Goal: Transaction & Acquisition: Subscribe to service/newsletter

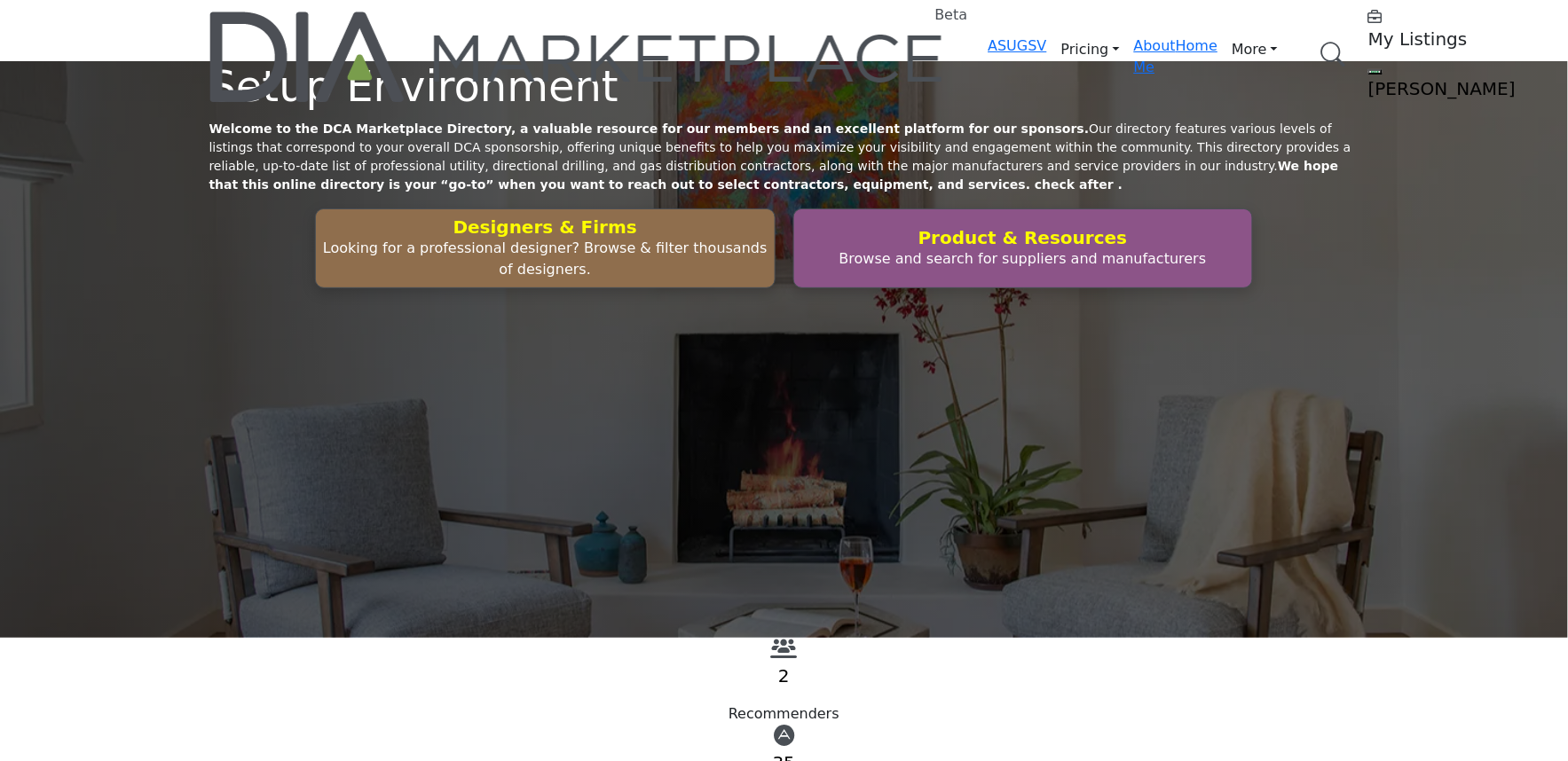
click at [222, 546] on div "Setup Environment Welcome to the DCA Marketplace Directory, a valuable resource…" at bounding box center [784, 350] width 1568 height 577
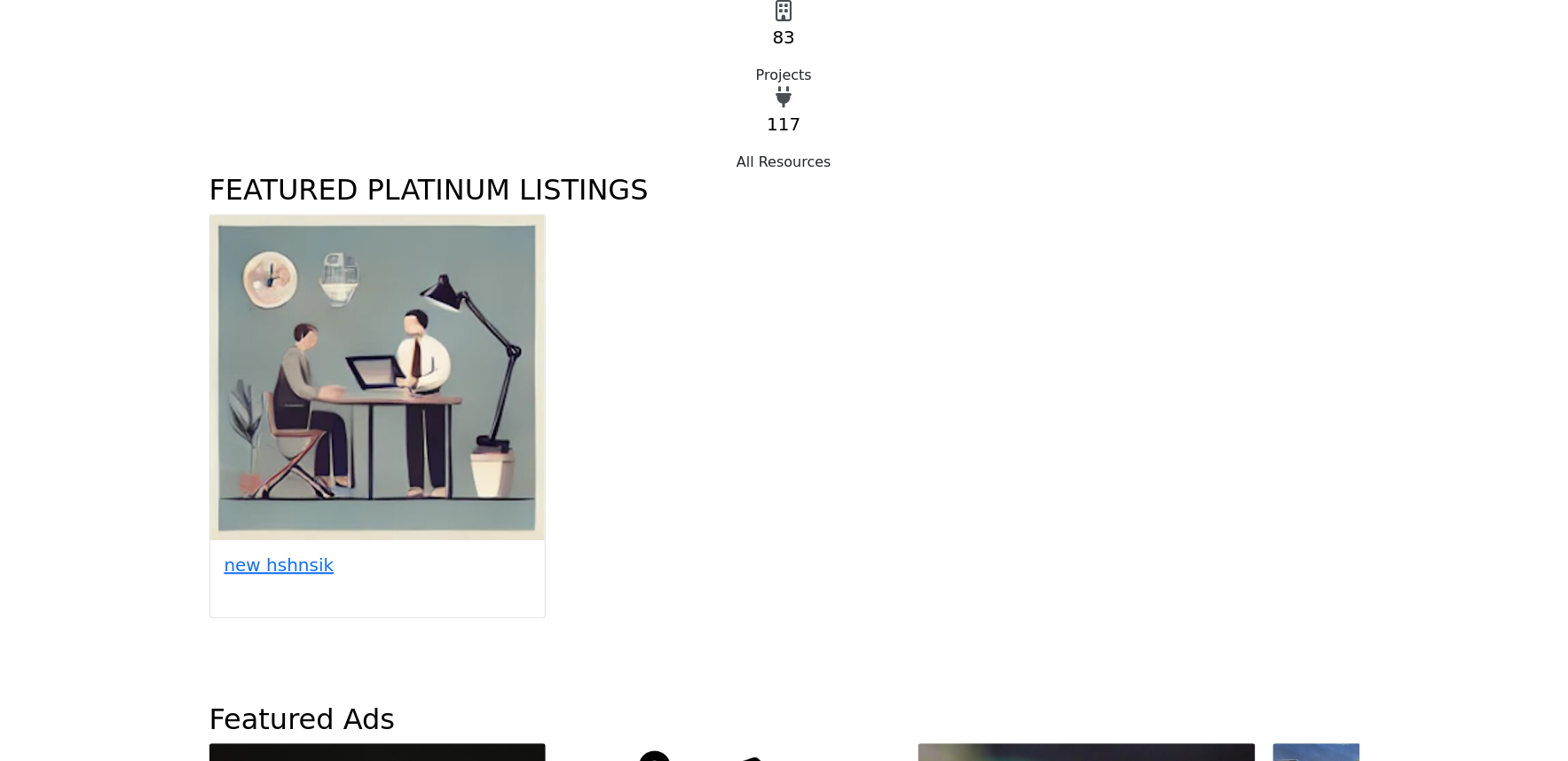
scroll to position [1281, 0]
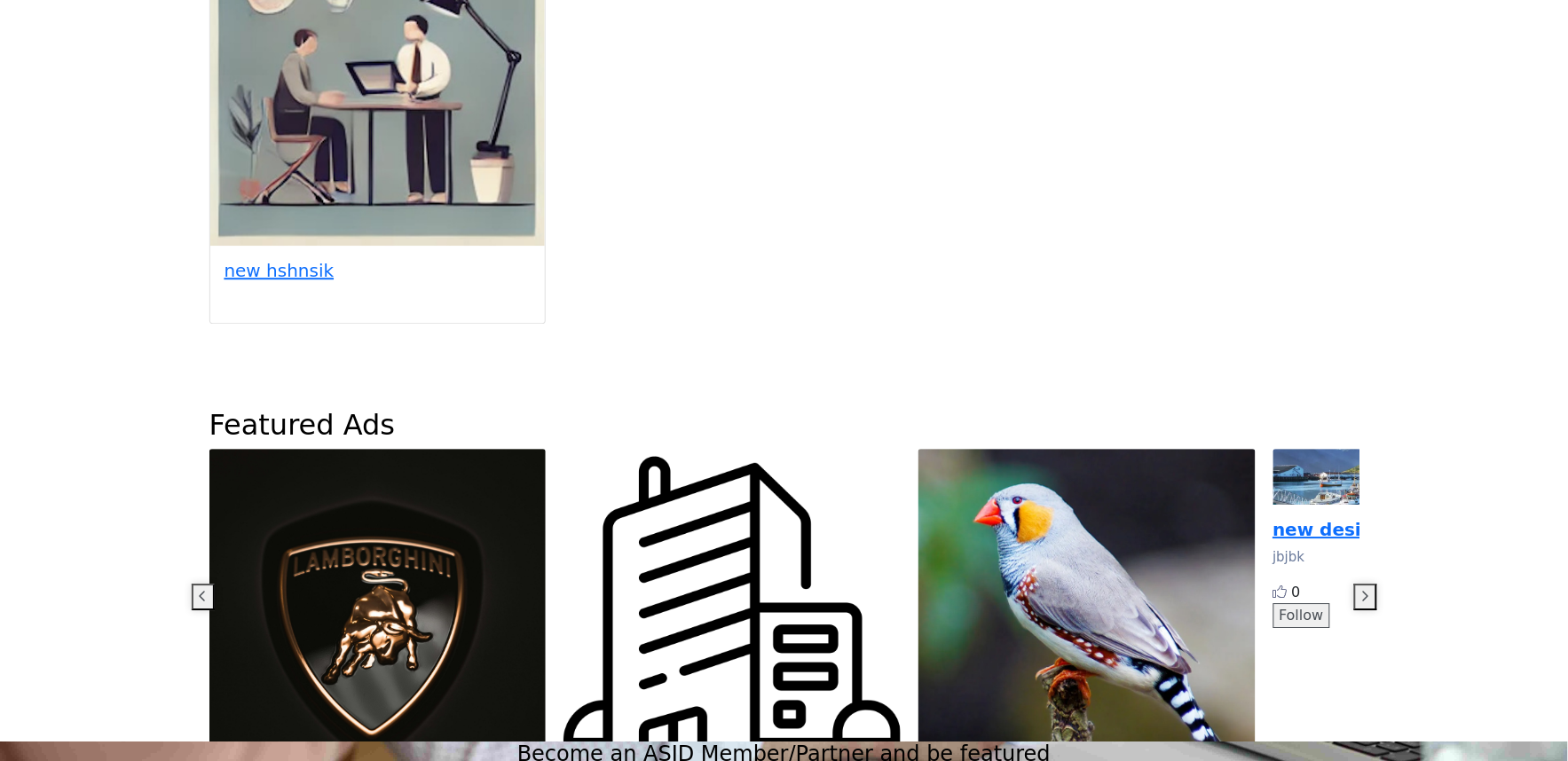
click at [215, 584] on button "button" at bounding box center [203, 597] width 23 height 27
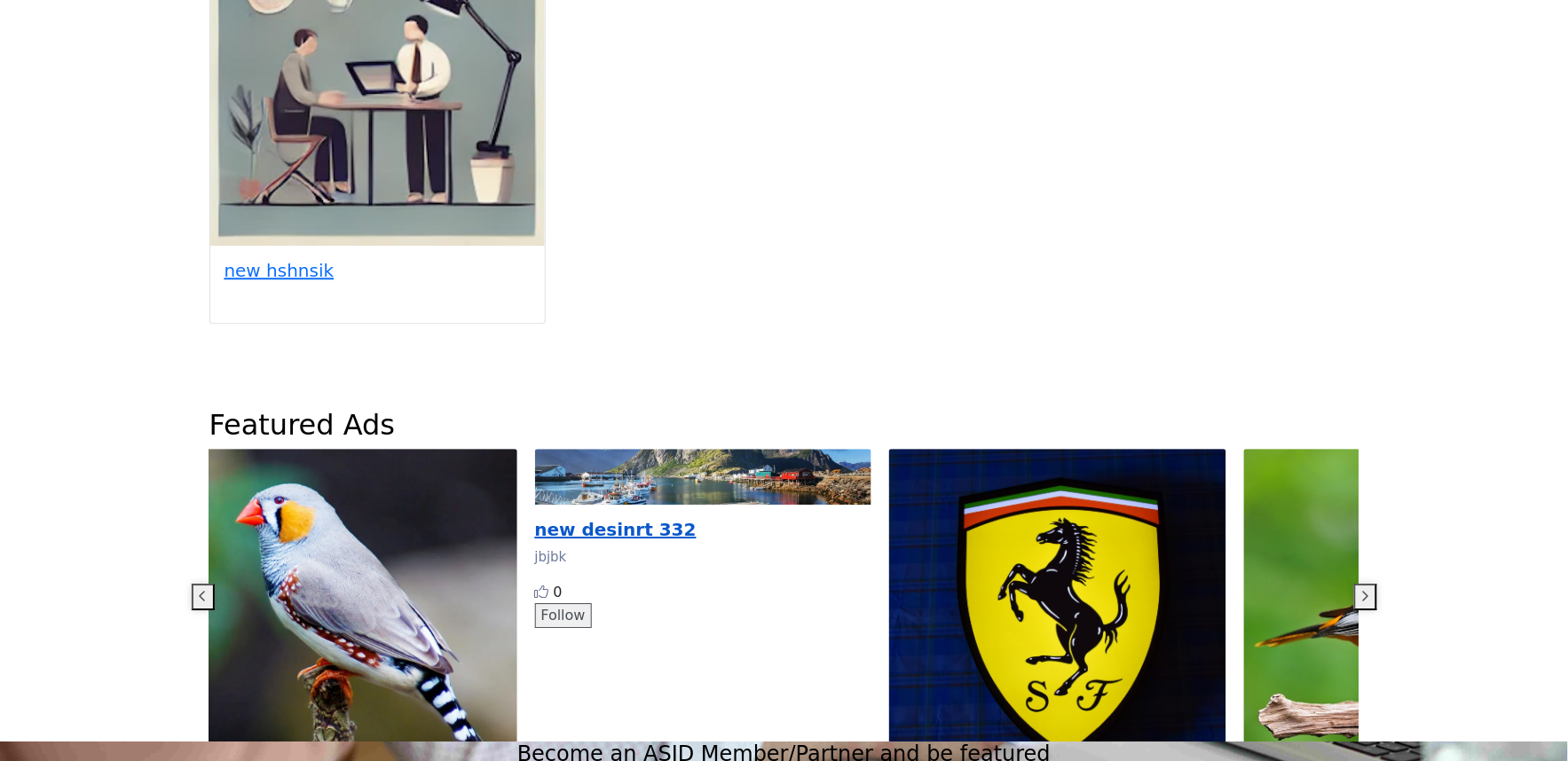
drag, startPoint x: 1165, startPoint y: 241, endPoint x: 404, endPoint y: 233, distance: 761.0
click at [419, 449] on div "new 3wd ach" at bounding box center [349, 635] width 337 height 373
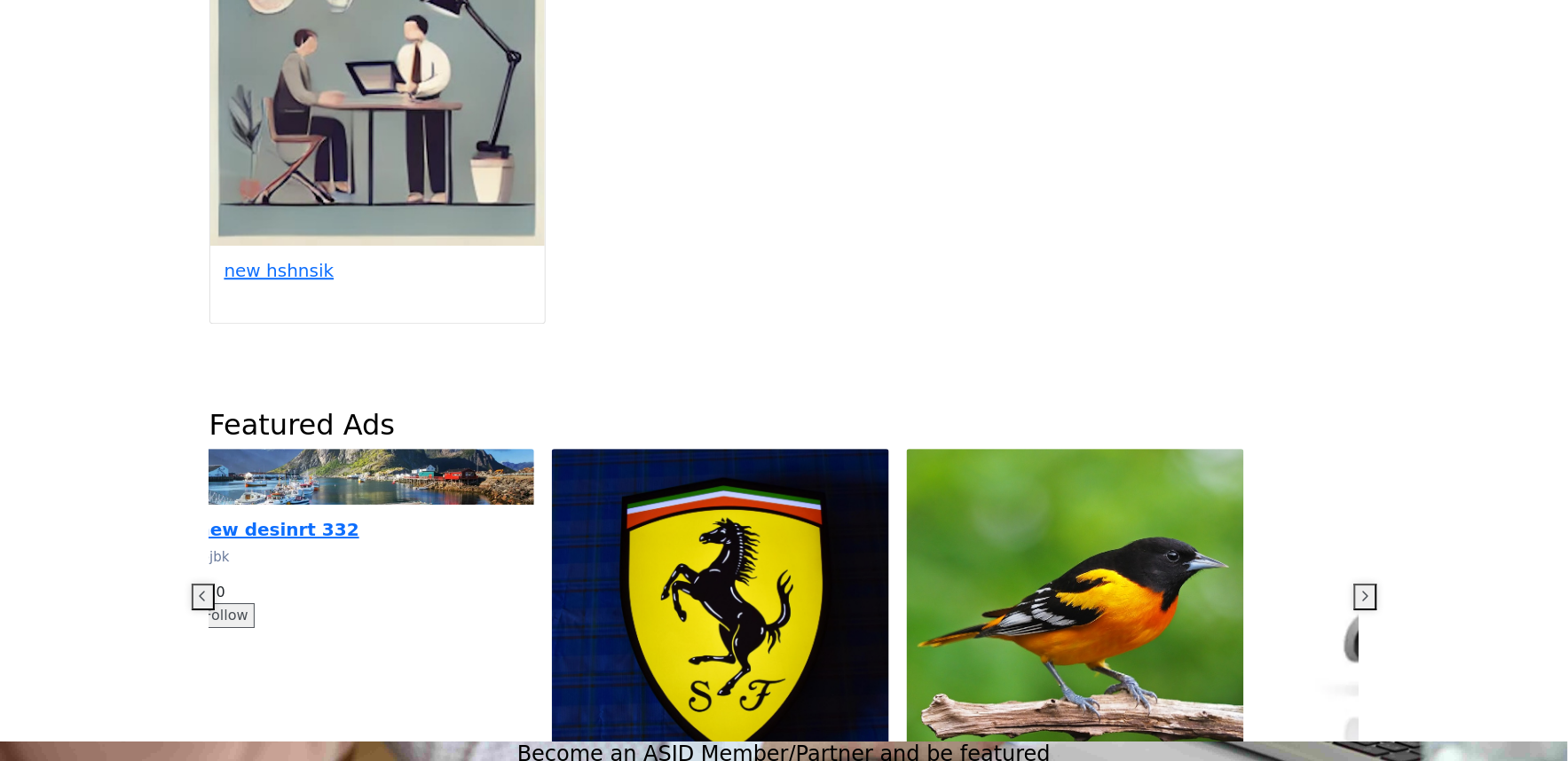
drag, startPoint x: 1149, startPoint y: 214, endPoint x: 633, endPoint y: 201, distance: 516.2
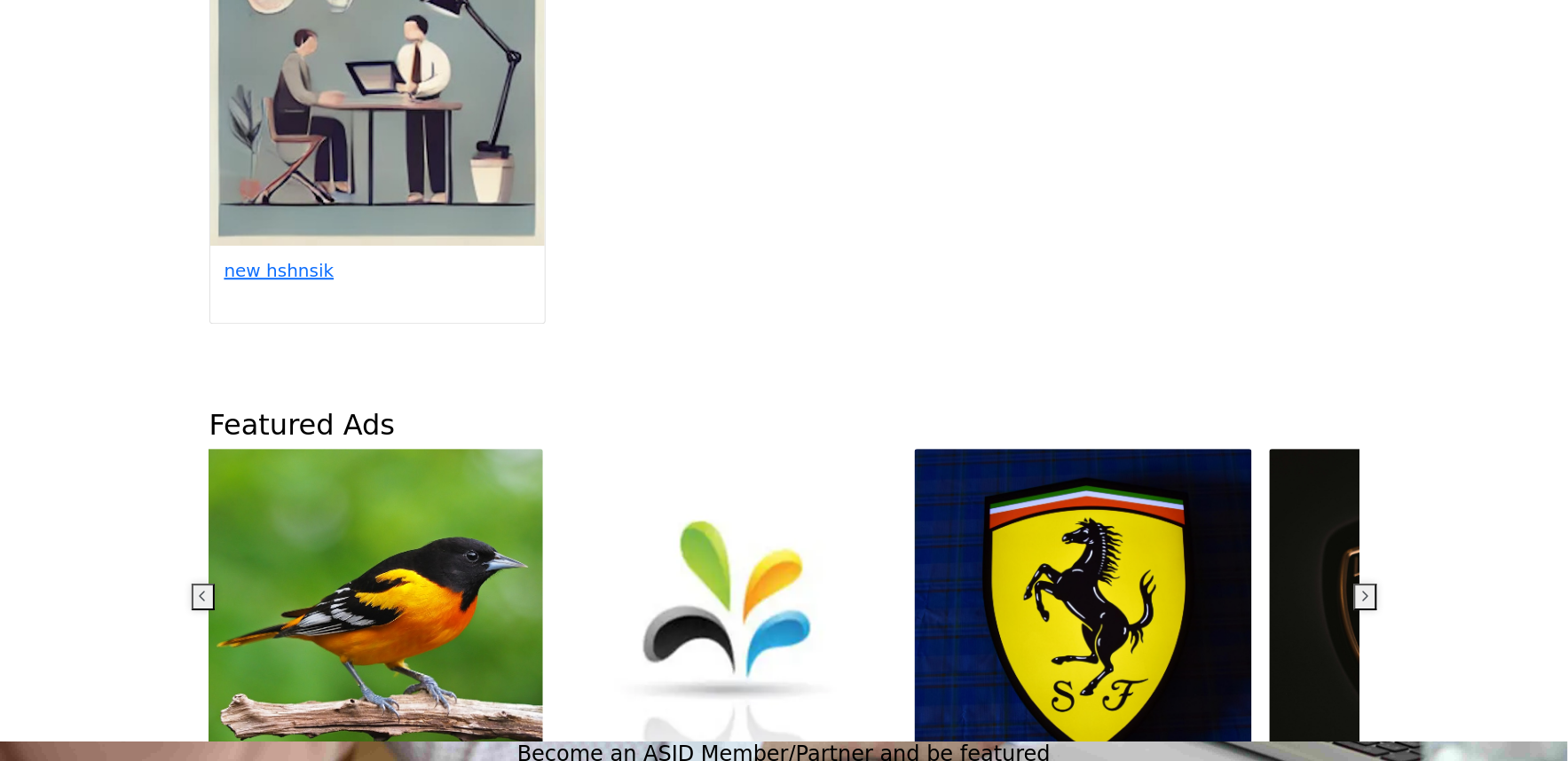
drag, startPoint x: 1053, startPoint y: 206, endPoint x: 498, endPoint y: 202, distance: 555.0
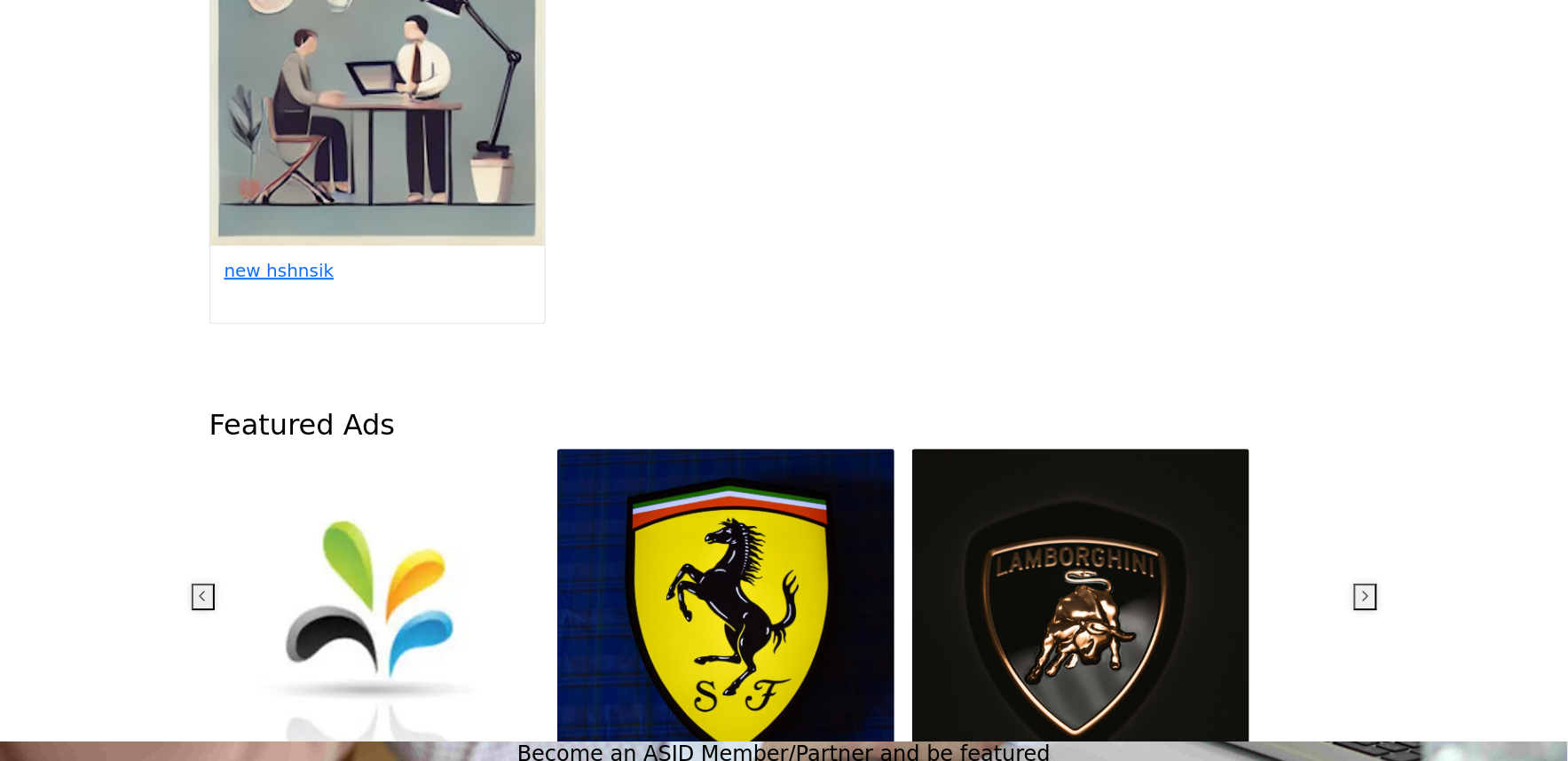
drag, startPoint x: 1048, startPoint y: 211, endPoint x: 382, endPoint y: 233, distance: 666.4
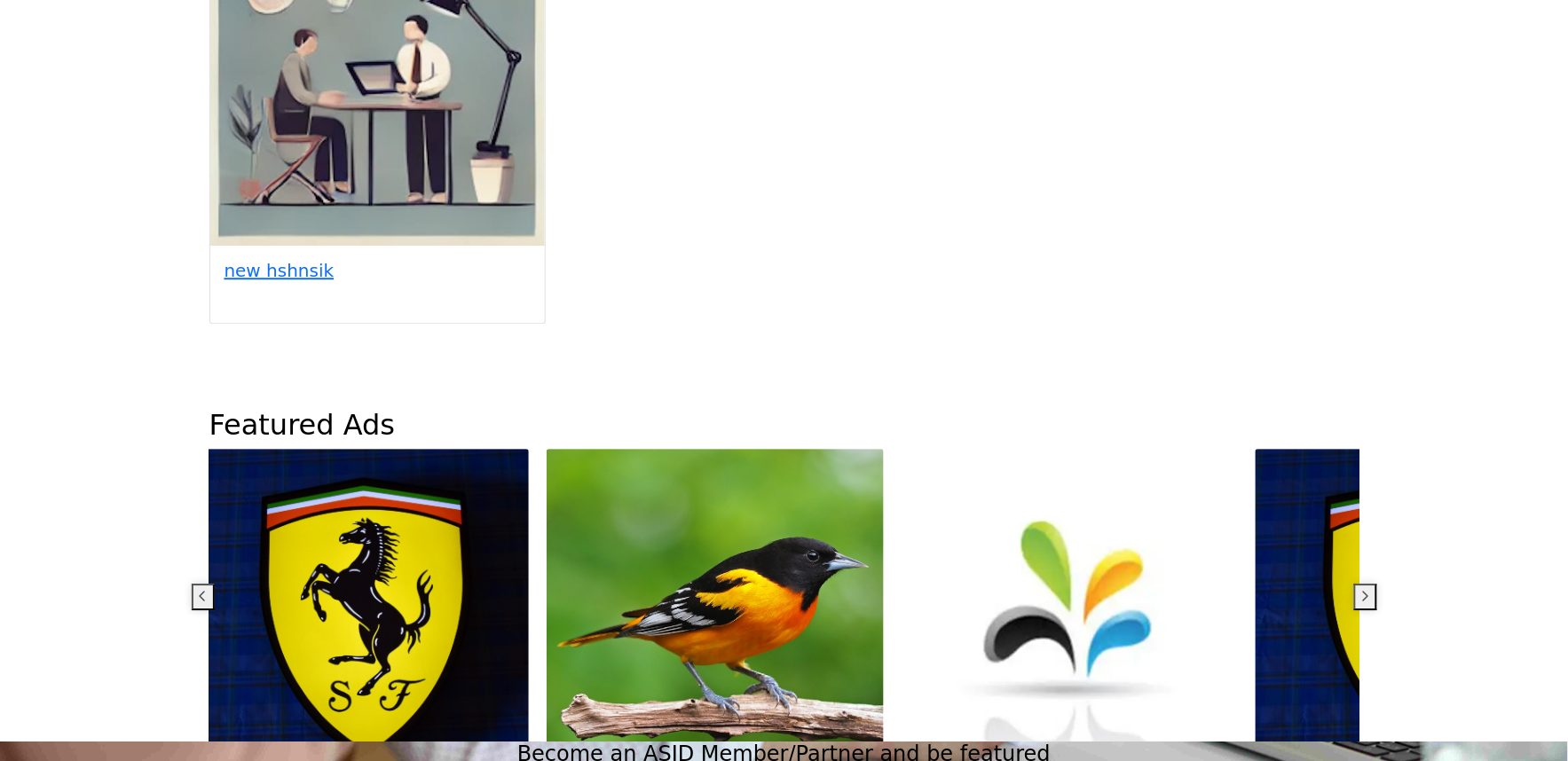
drag, startPoint x: 659, startPoint y: 233, endPoint x: 1347, endPoint y: 240, distance: 688.0
click at [1239, 449] on div "Supplier21072025" at bounding box center [1070, 635] width 337 height 373
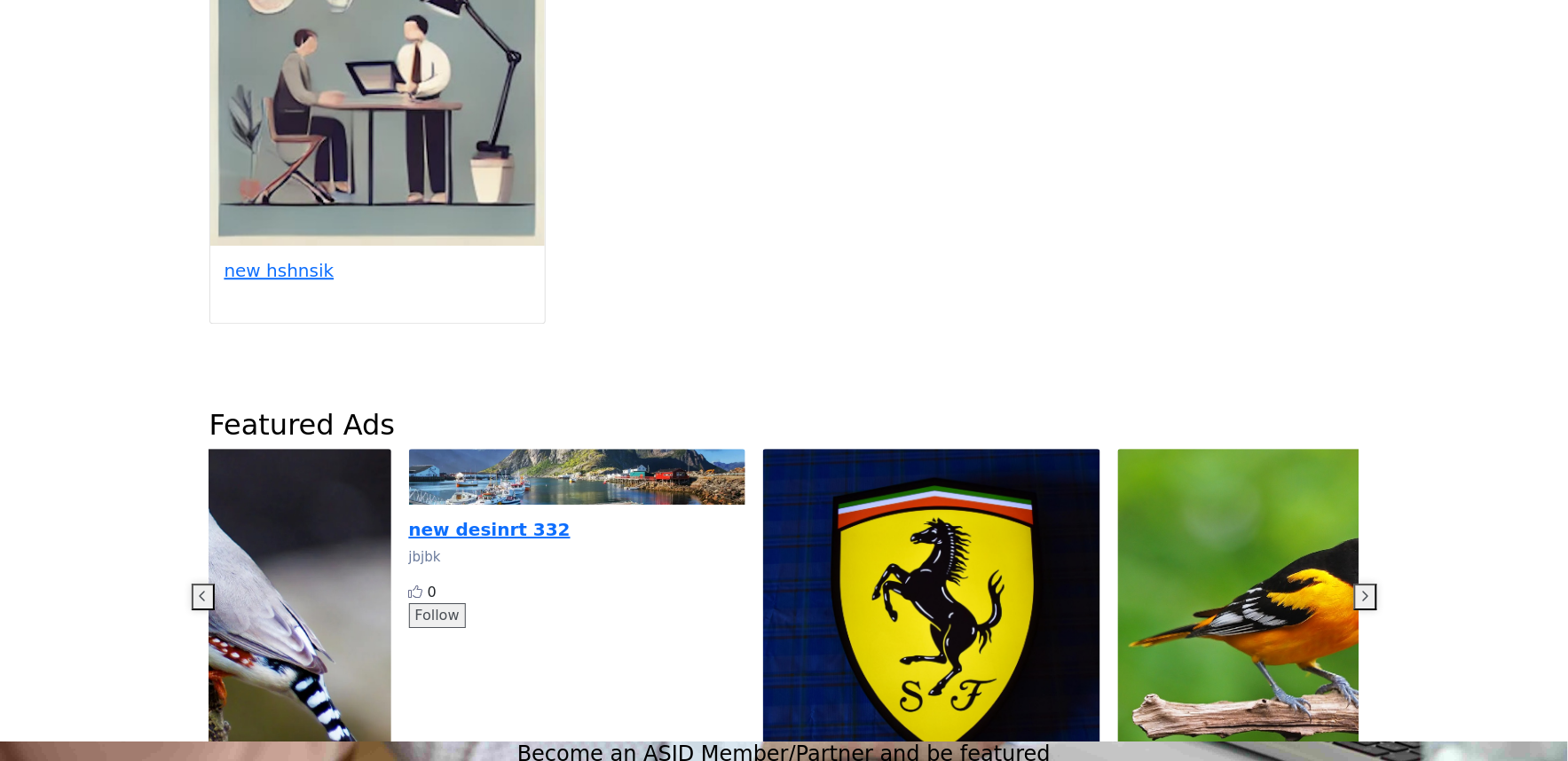
drag, startPoint x: 798, startPoint y: 222, endPoint x: 1295, endPoint y: 216, distance: 497.0
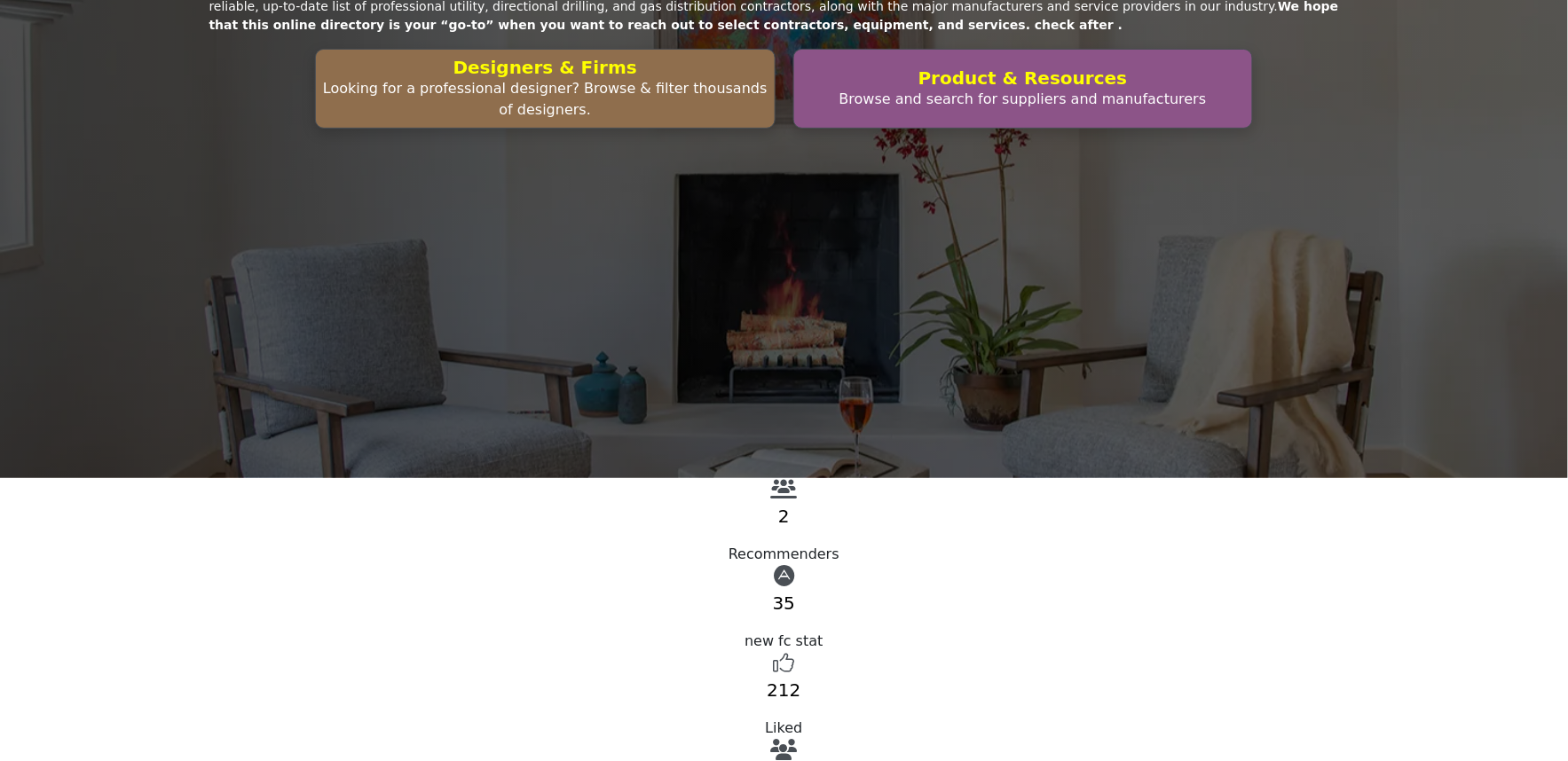
scroll to position [0, 0]
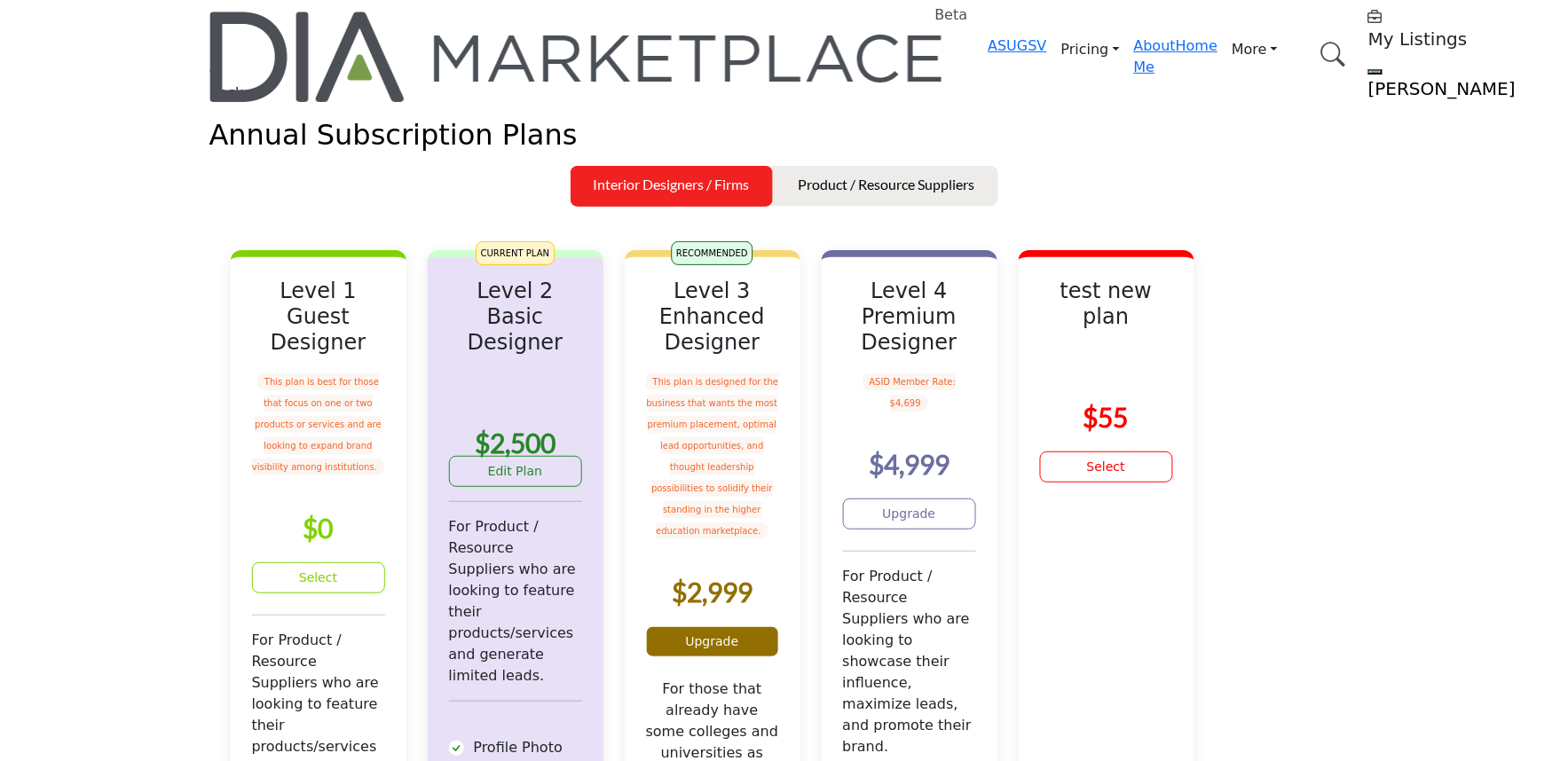
click at [730, 658] on link "Upgrade" at bounding box center [712, 641] width 133 height 31
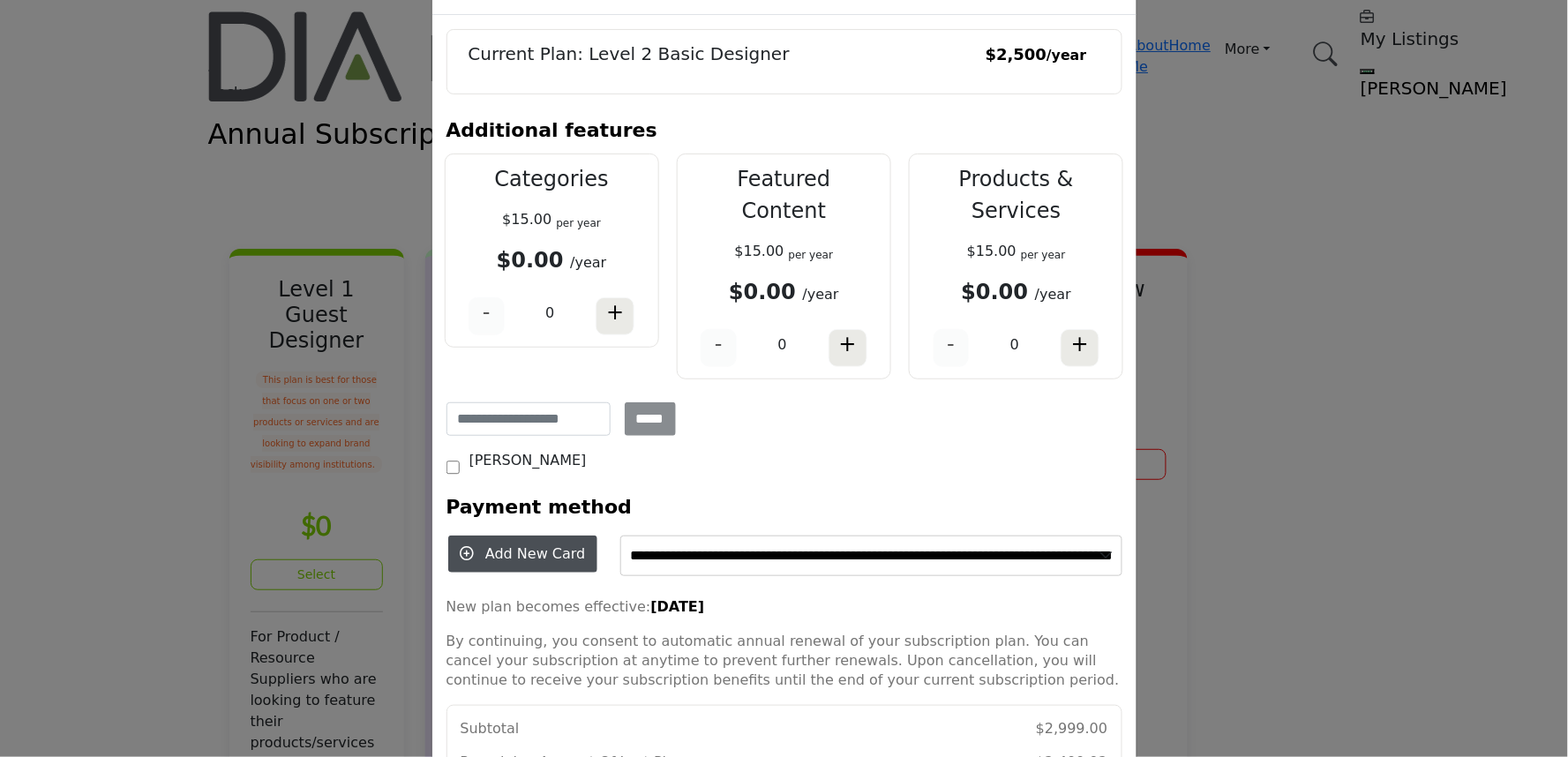
scroll to position [221, 0]
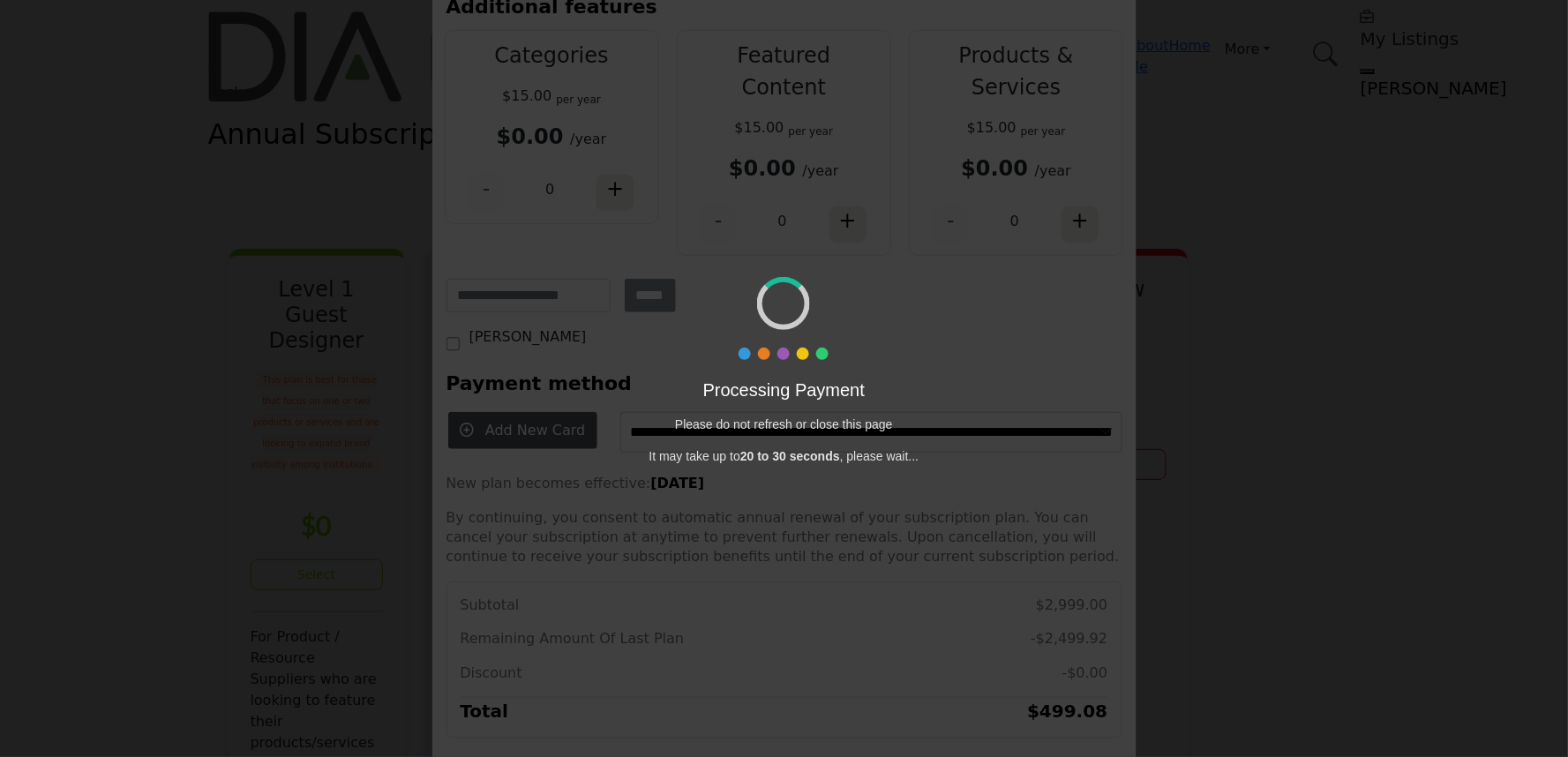
click at [556, 756] on div "Processing Payment Please do not refresh or close this page It may take up to 2…" at bounding box center [784, 378] width 1568 height 757
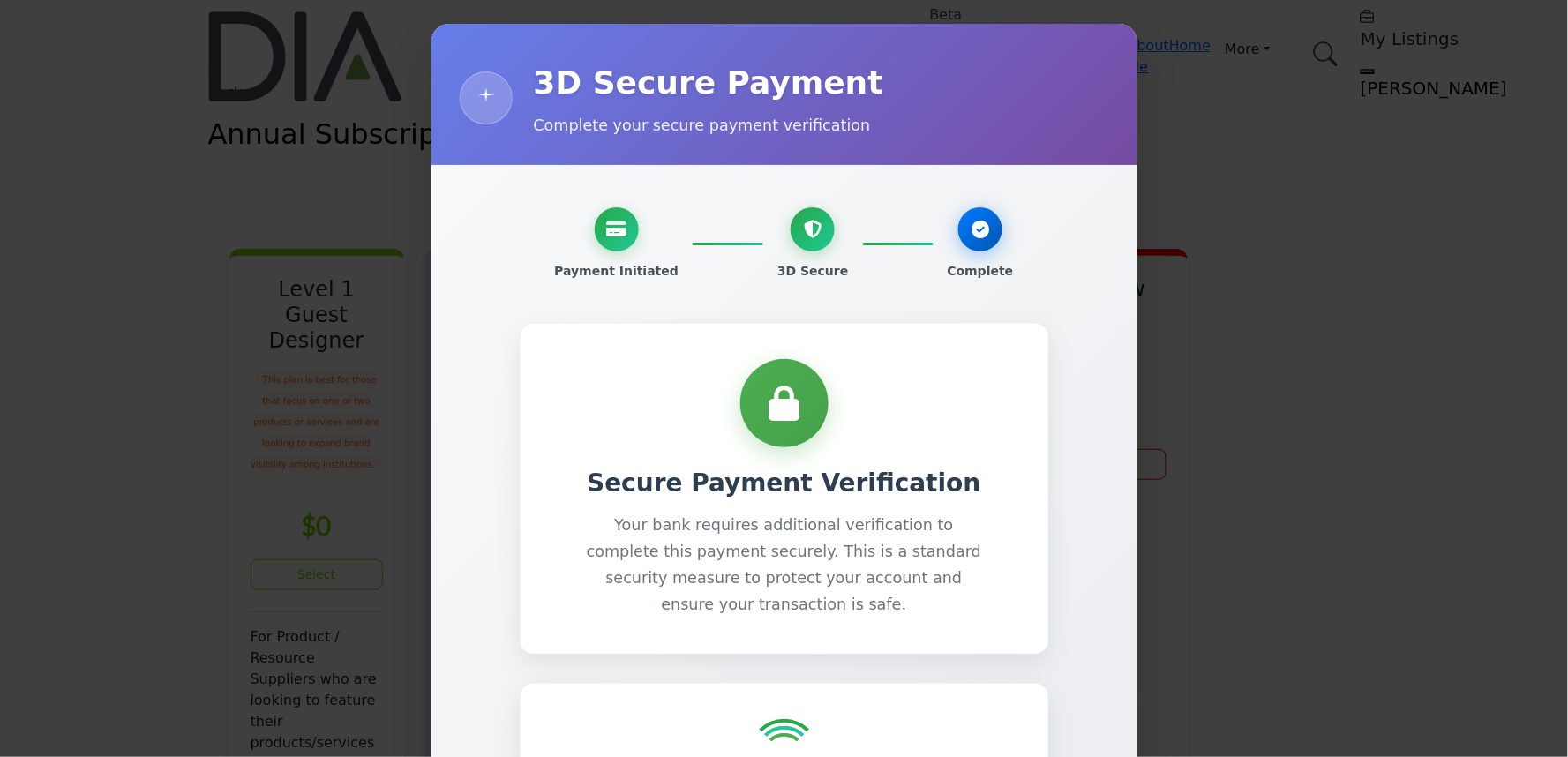
scroll to position [0, 0]
click at [280, 447] on div "3D Secure Payment Complete your secure payment verification Payment Initiated 3…" at bounding box center [784, 378] width 1568 height 757
click at [566, 380] on div at bounding box center [784, 403] width 457 height 88
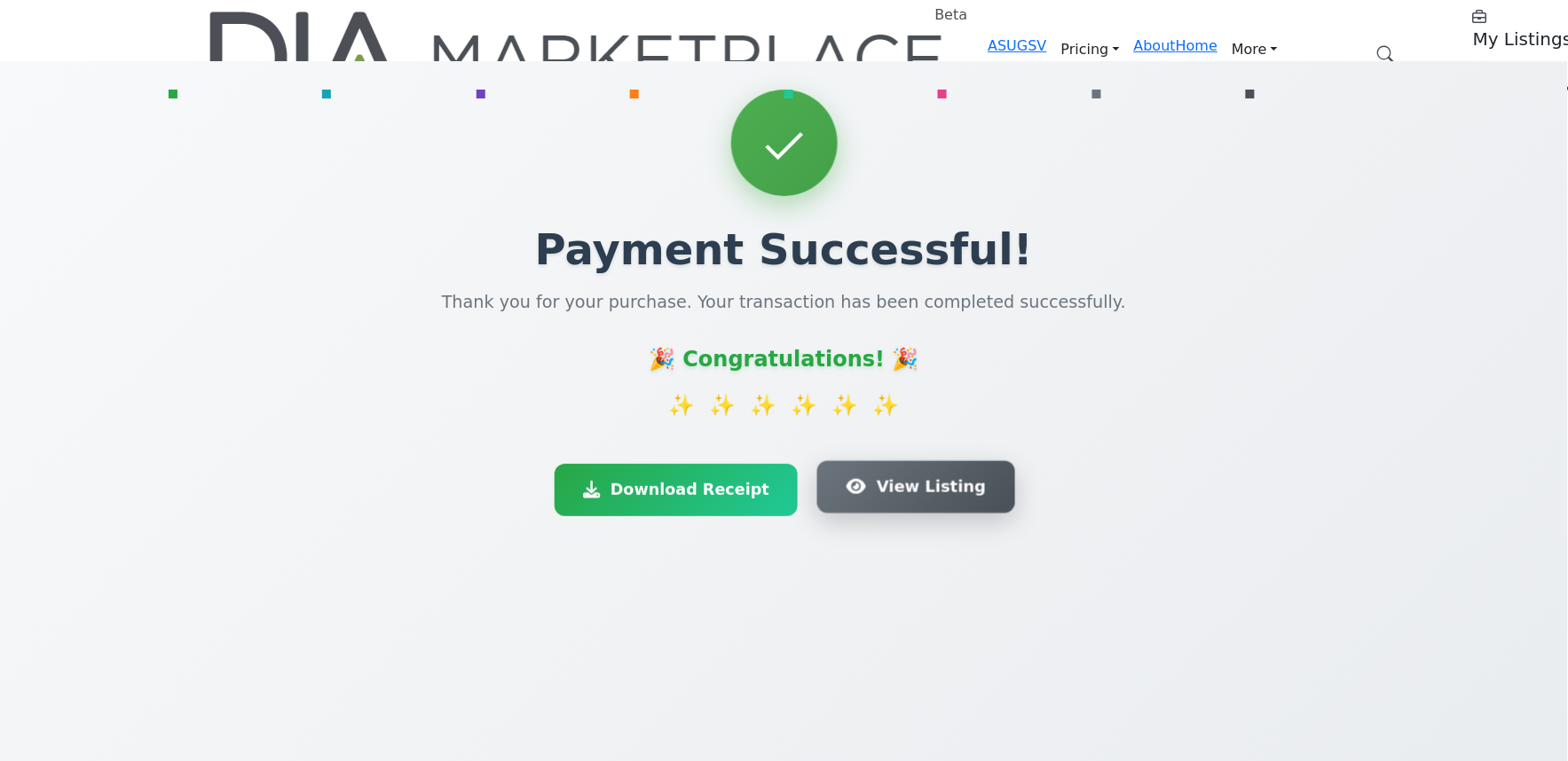
click at [858, 461] on button "View Listing" at bounding box center [916, 487] width 198 height 53
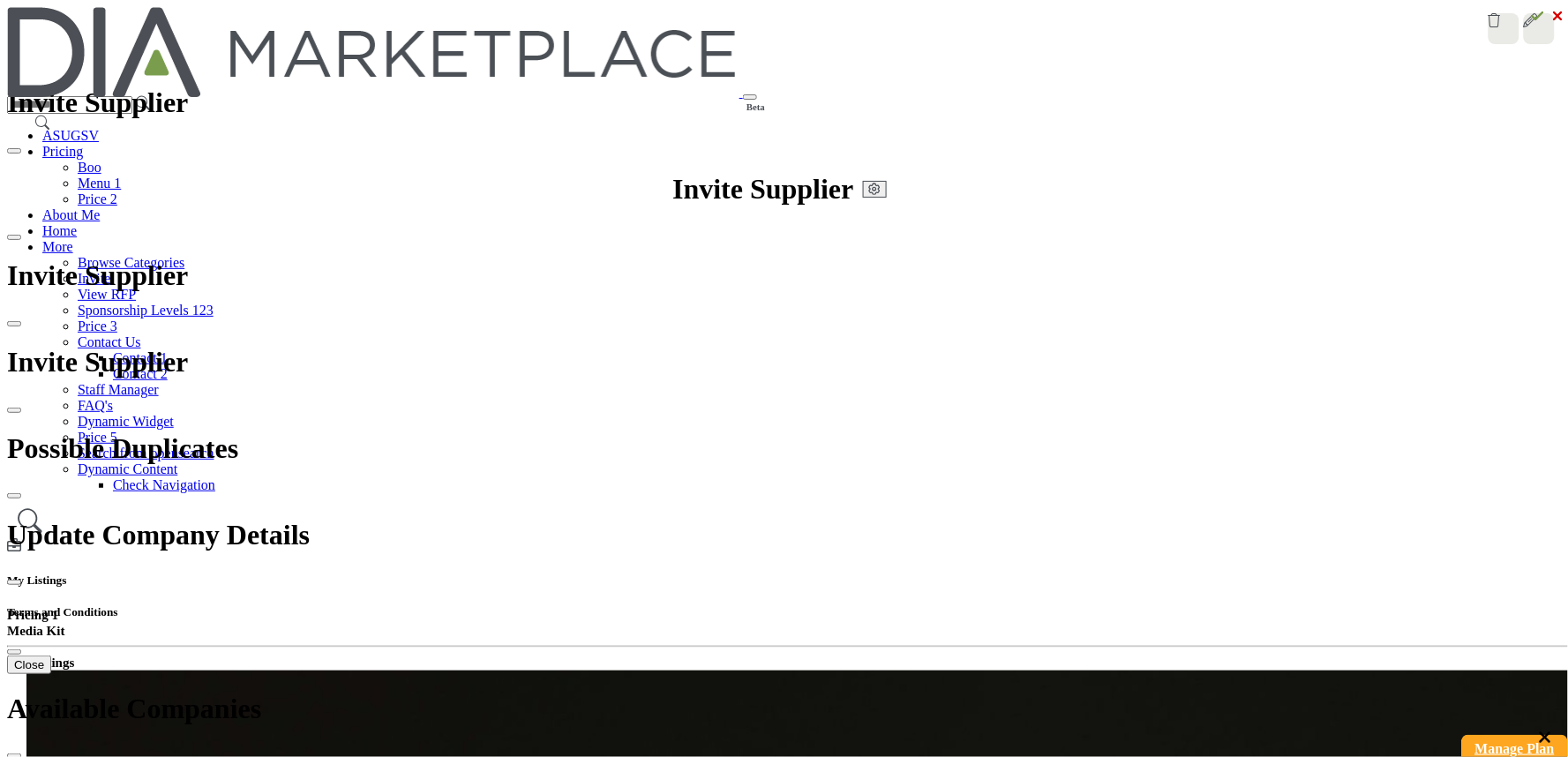
click at [1468, 735] on link "Manage Plan" at bounding box center [1514, 749] width 105 height 28
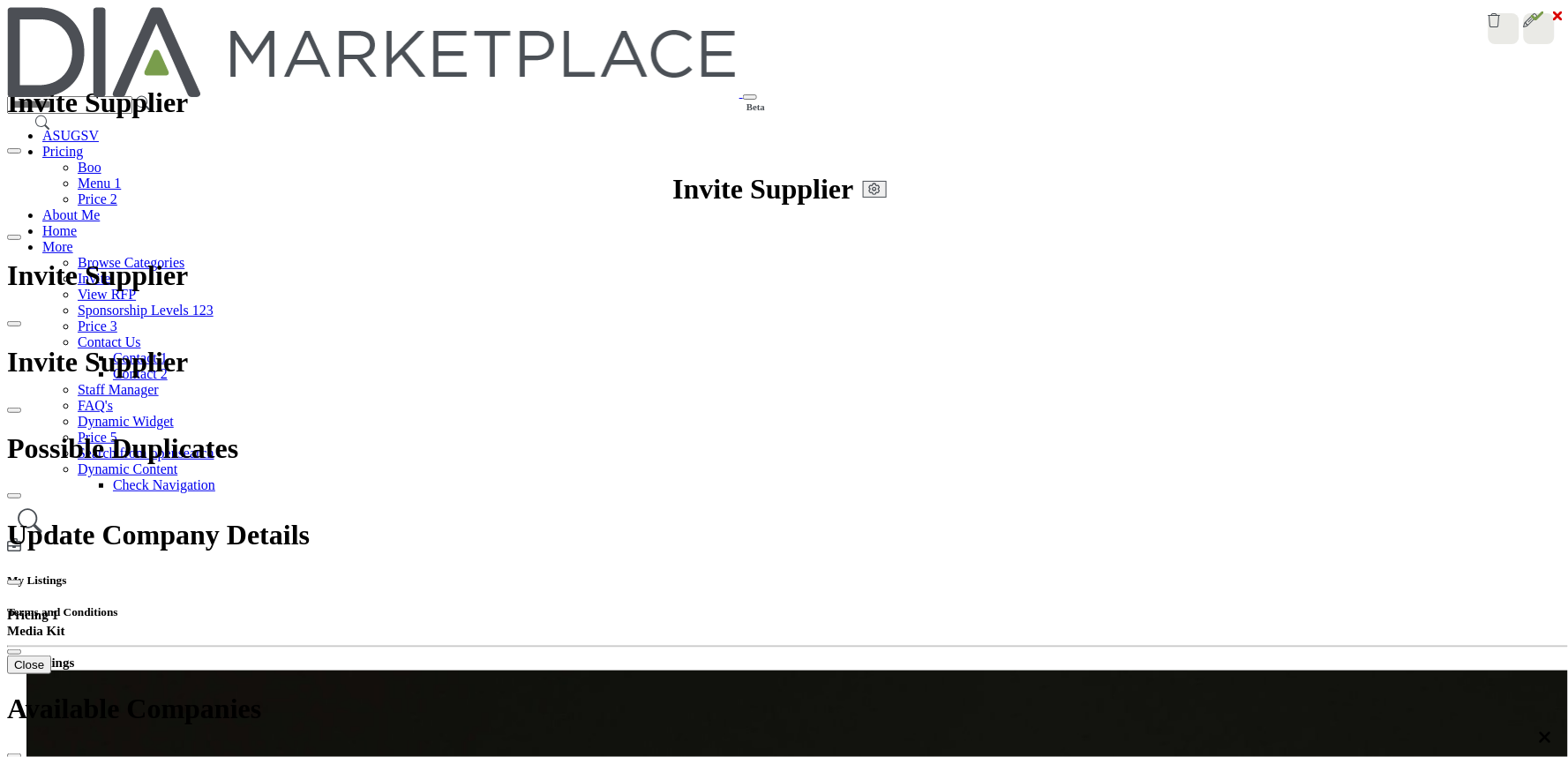
click at [1500, 735] on link "Manage Plan" at bounding box center [1514, 749] width 105 height 28
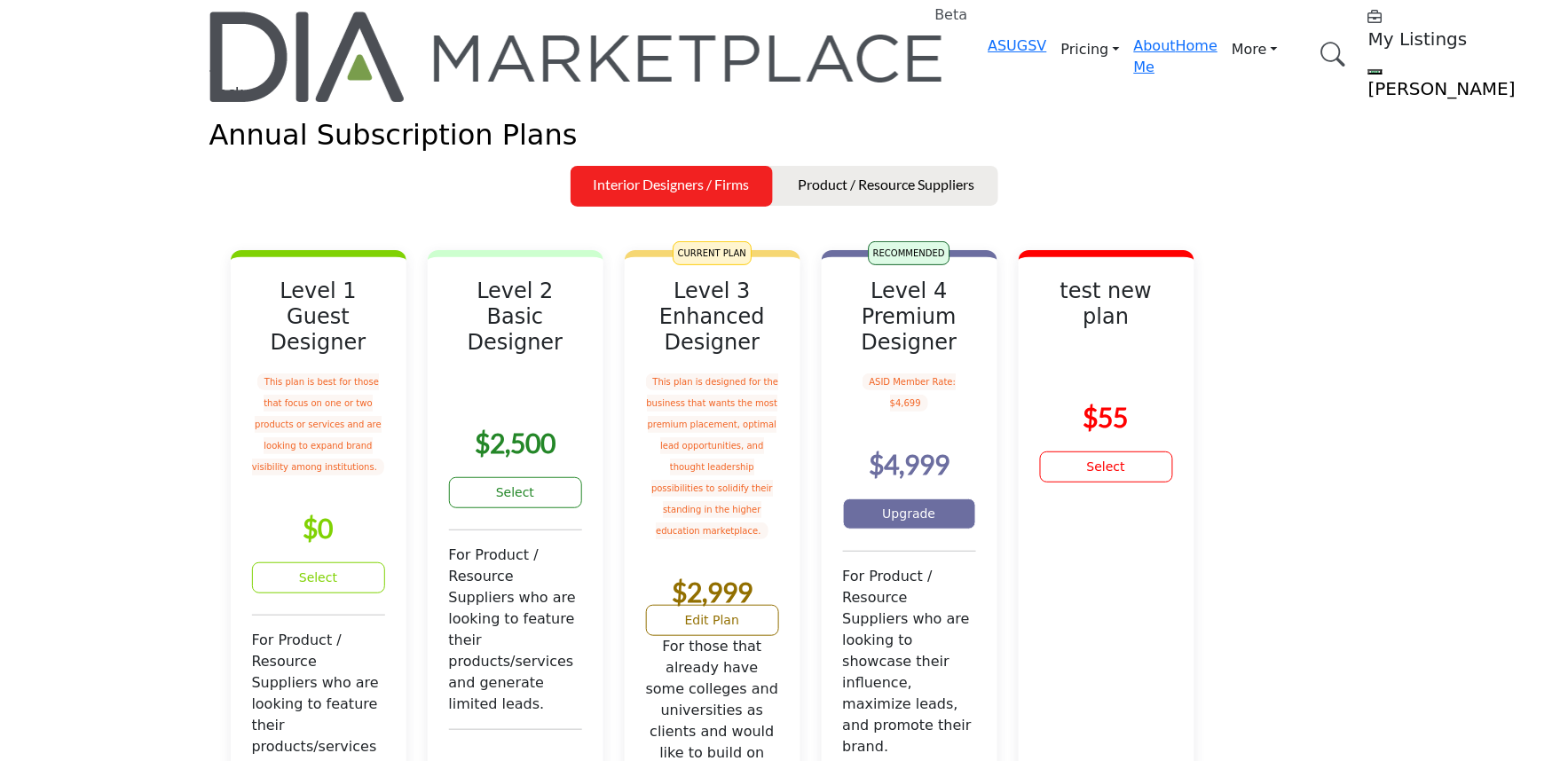
click at [972, 529] on link "Upgrade" at bounding box center [909, 514] width 133 height 31
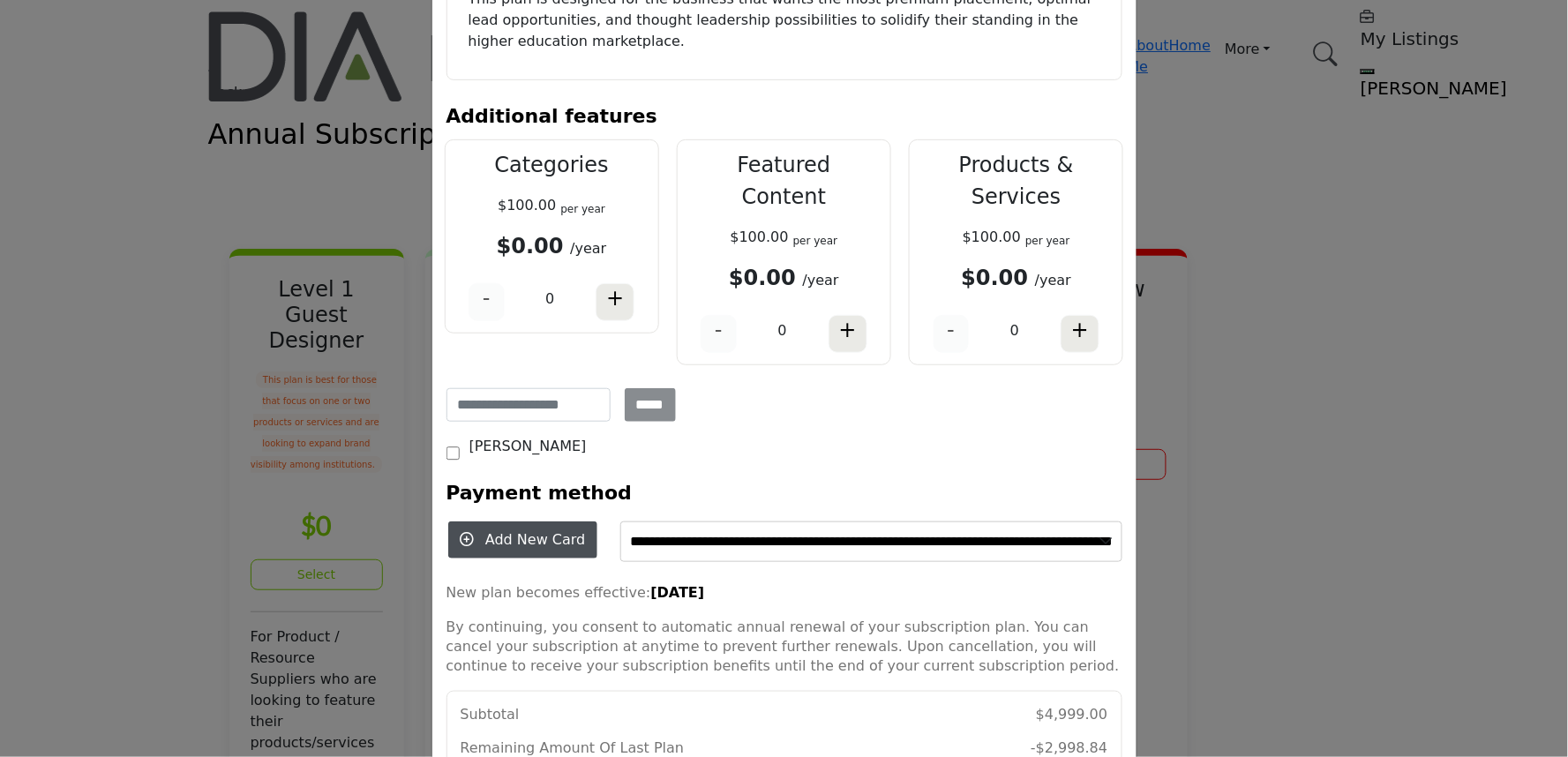
scroll to position [271, 0]
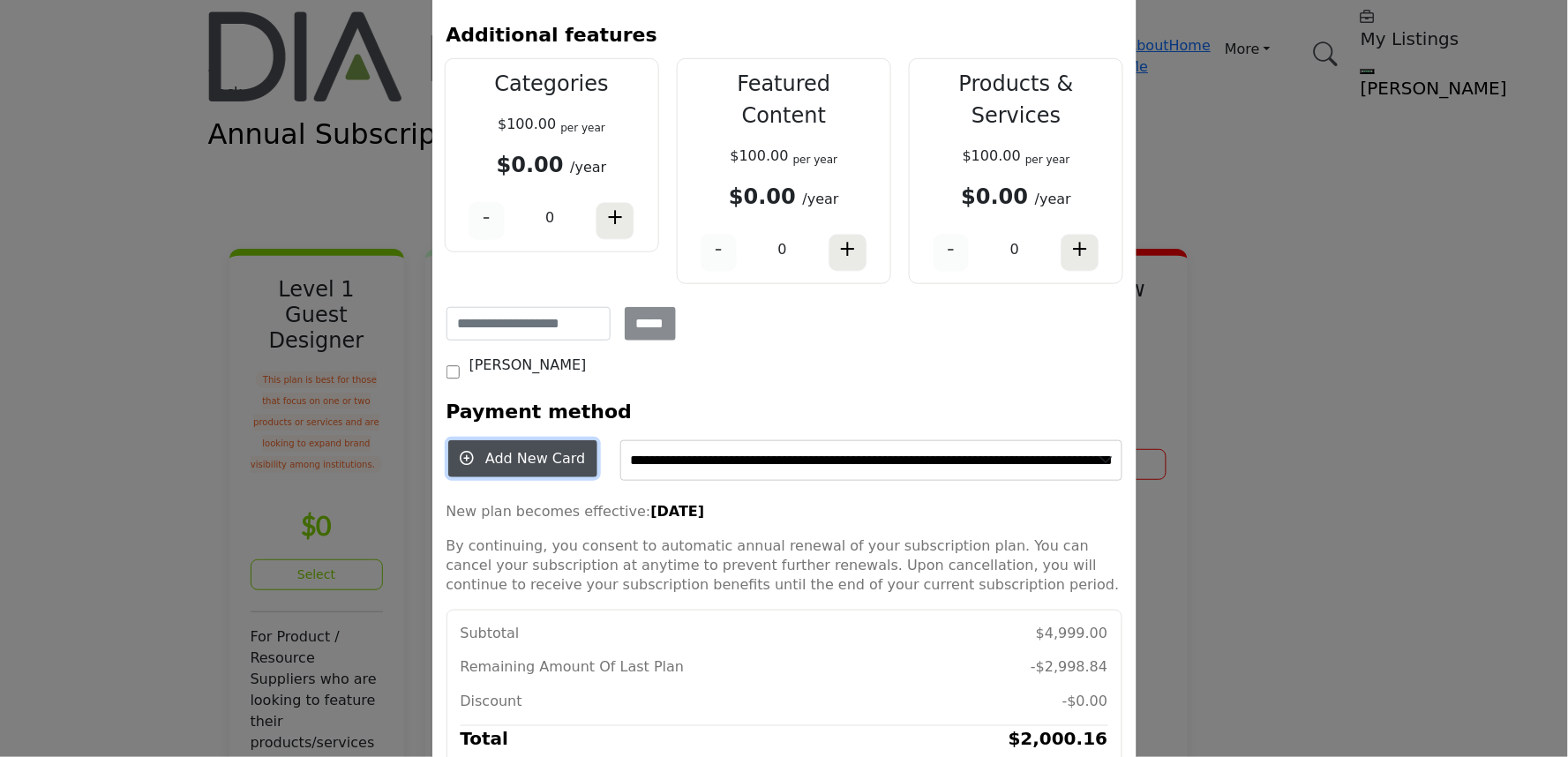
click at [506, 450] on span "Add New Card" at bounding box center [536, 458] width 100 height 17
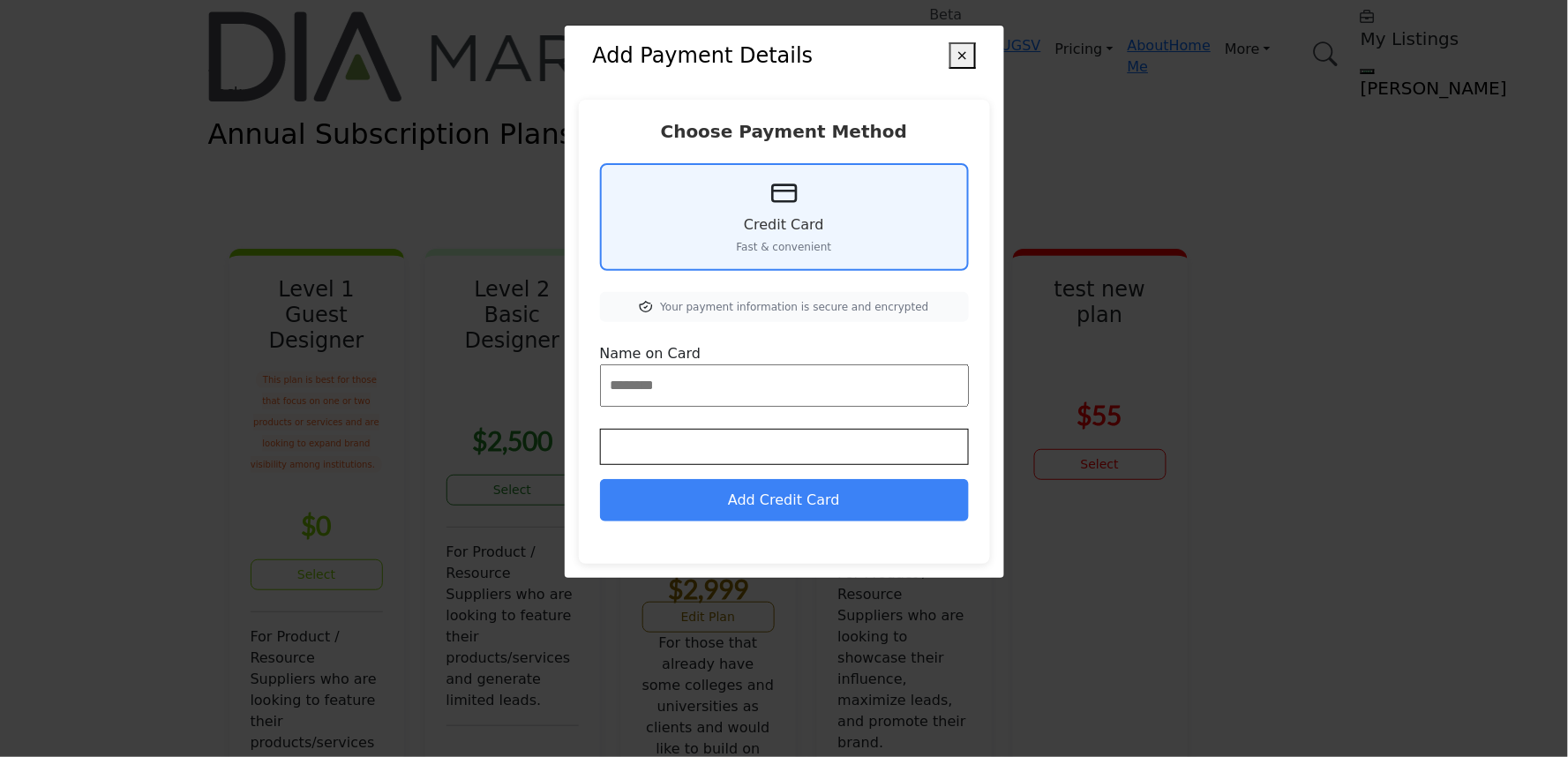
click at [964, 55] on button "×" at bounding box center [962, 56] width 26 height 27
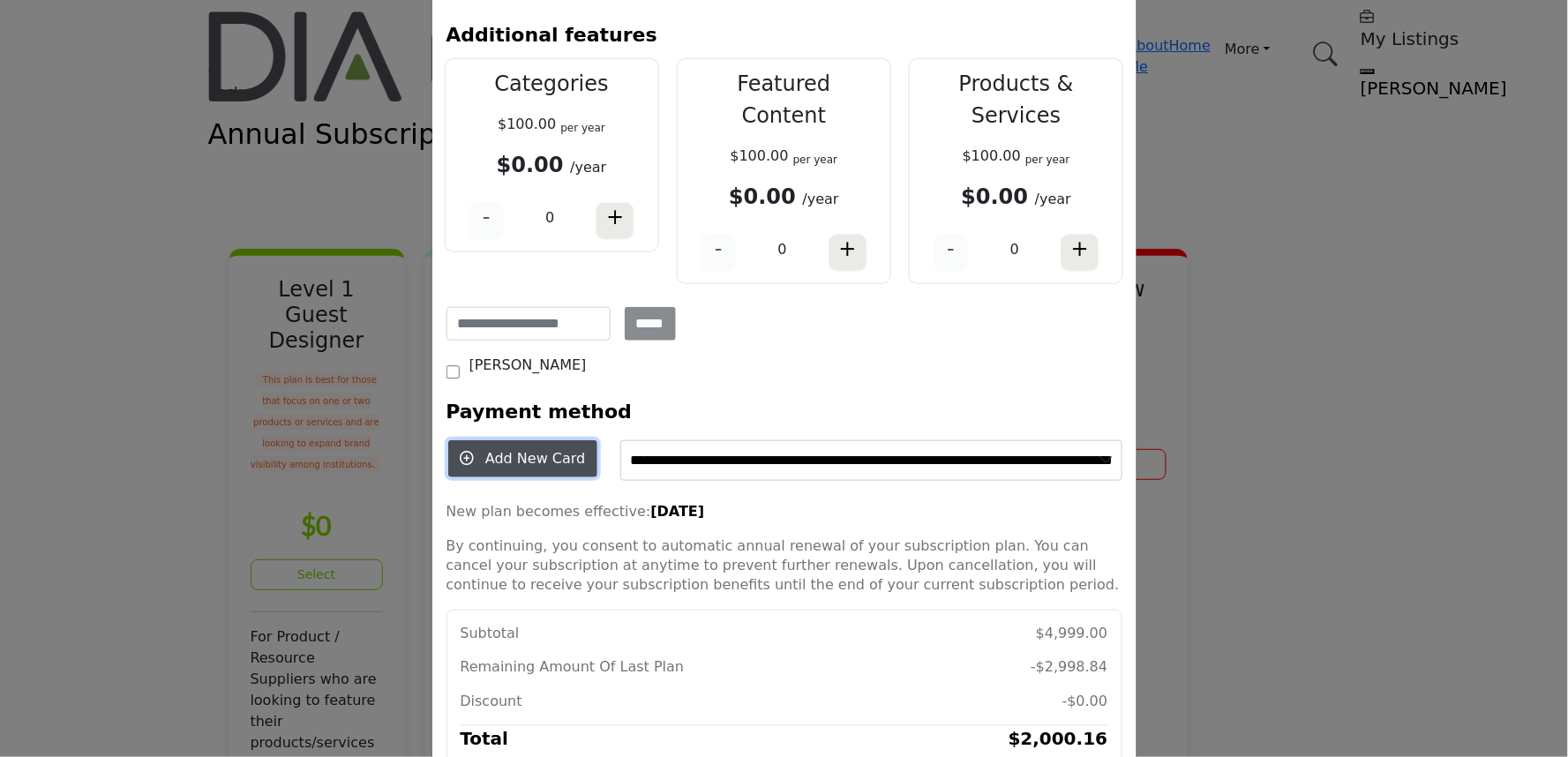
click at [500, 450] on span "Add New Card" at bounding box center [536, 458] width 100 height 17
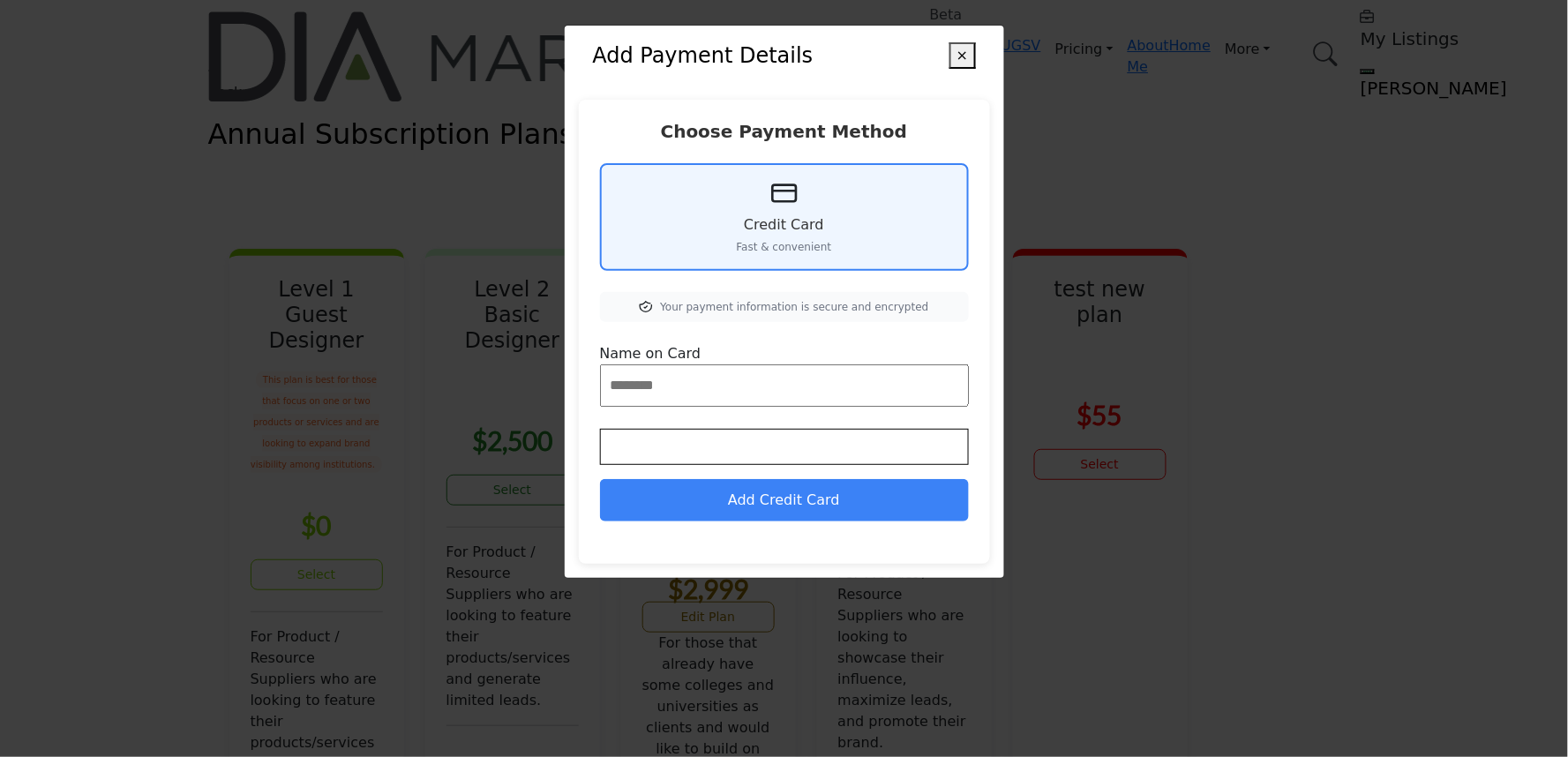
click at [673, 391] on input "Name on Card" at bounding box center [784, 386] width 369 height 43
type input "**"
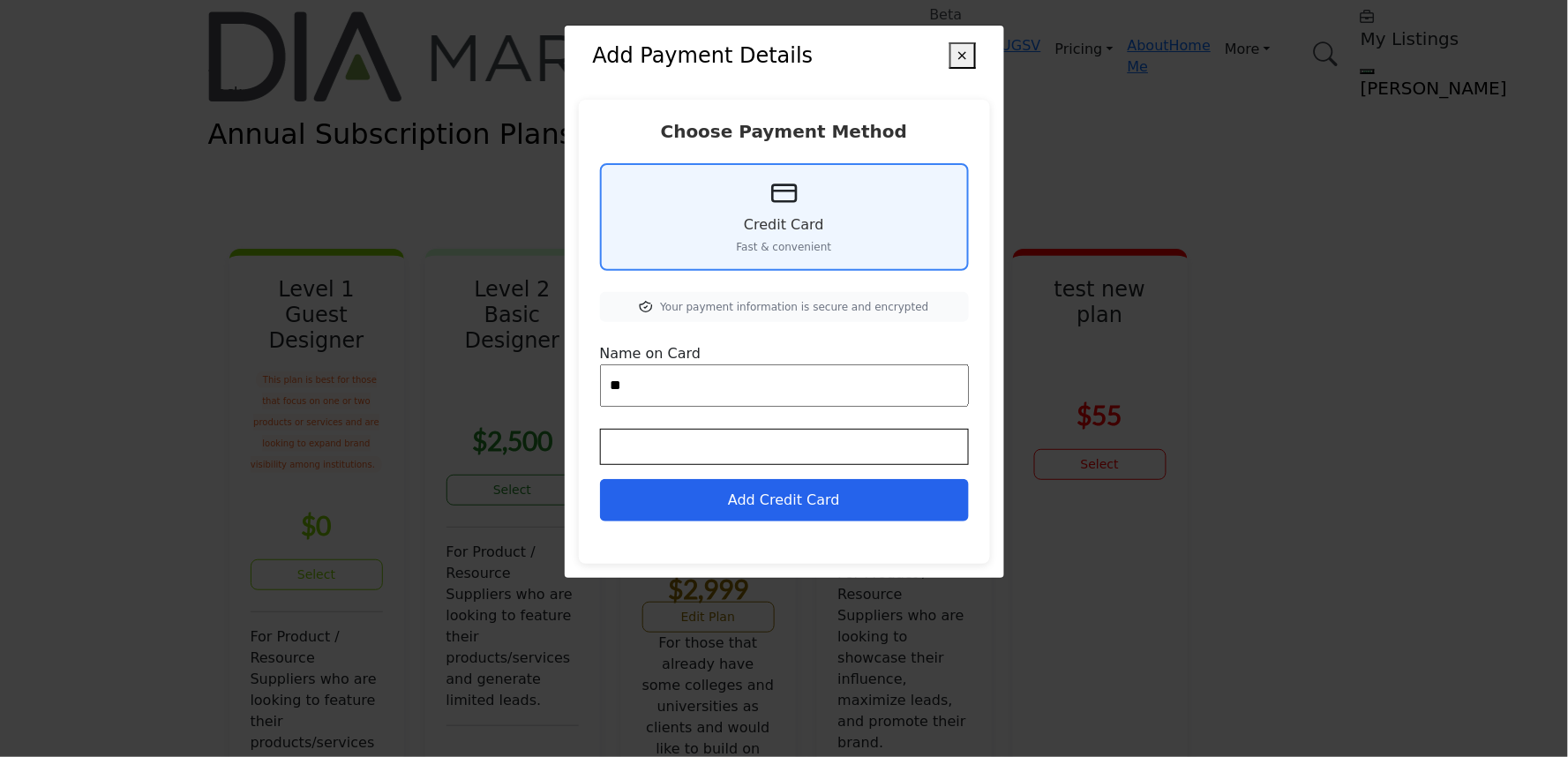
click at [792, 494] on button "Add Credit Card" at bounding box center [784, 501] width 369 height 43
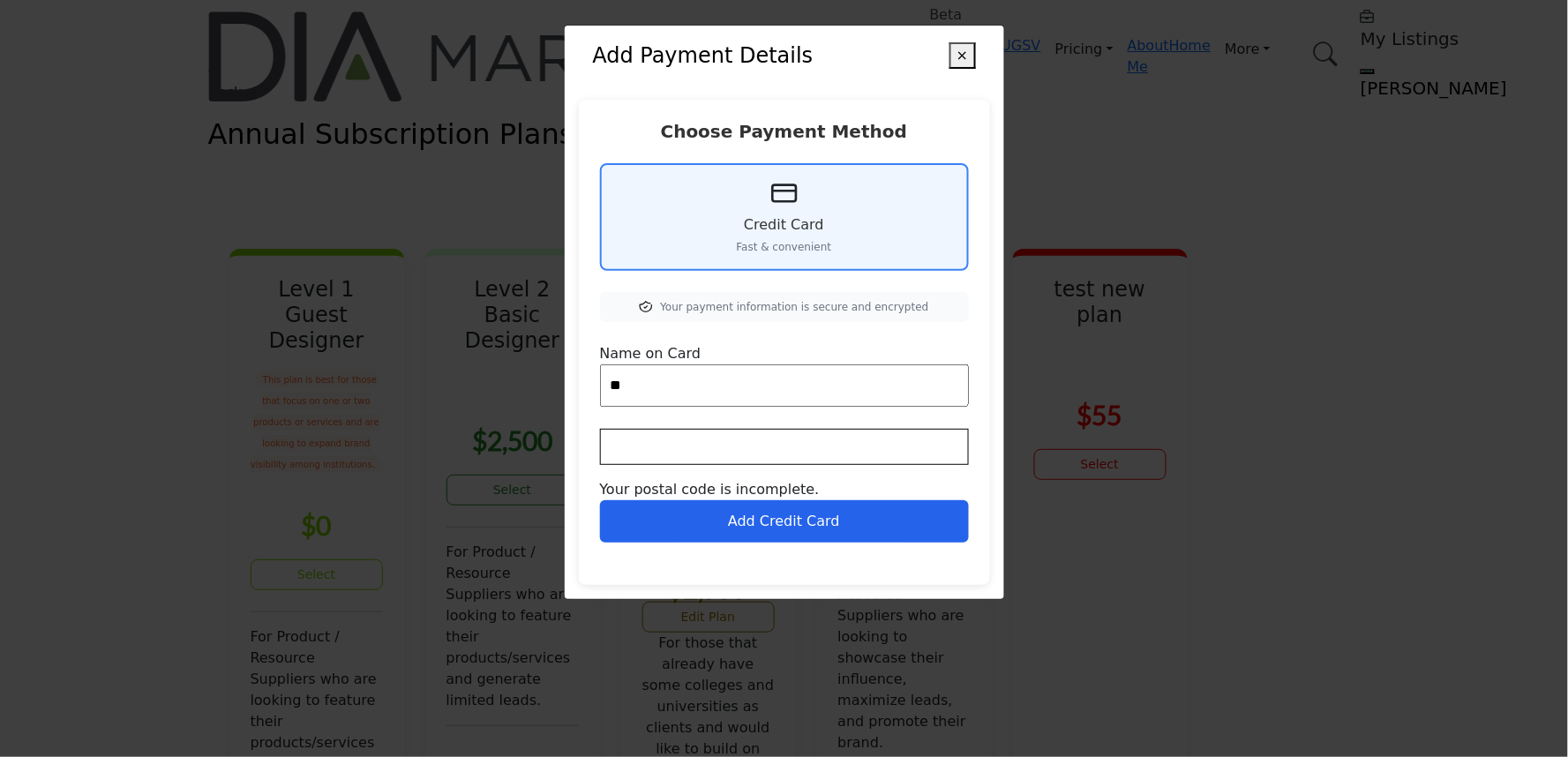
click at [772, 510] on button "Add Credit Card" at bounding box center [784, 522] width 369 height 43
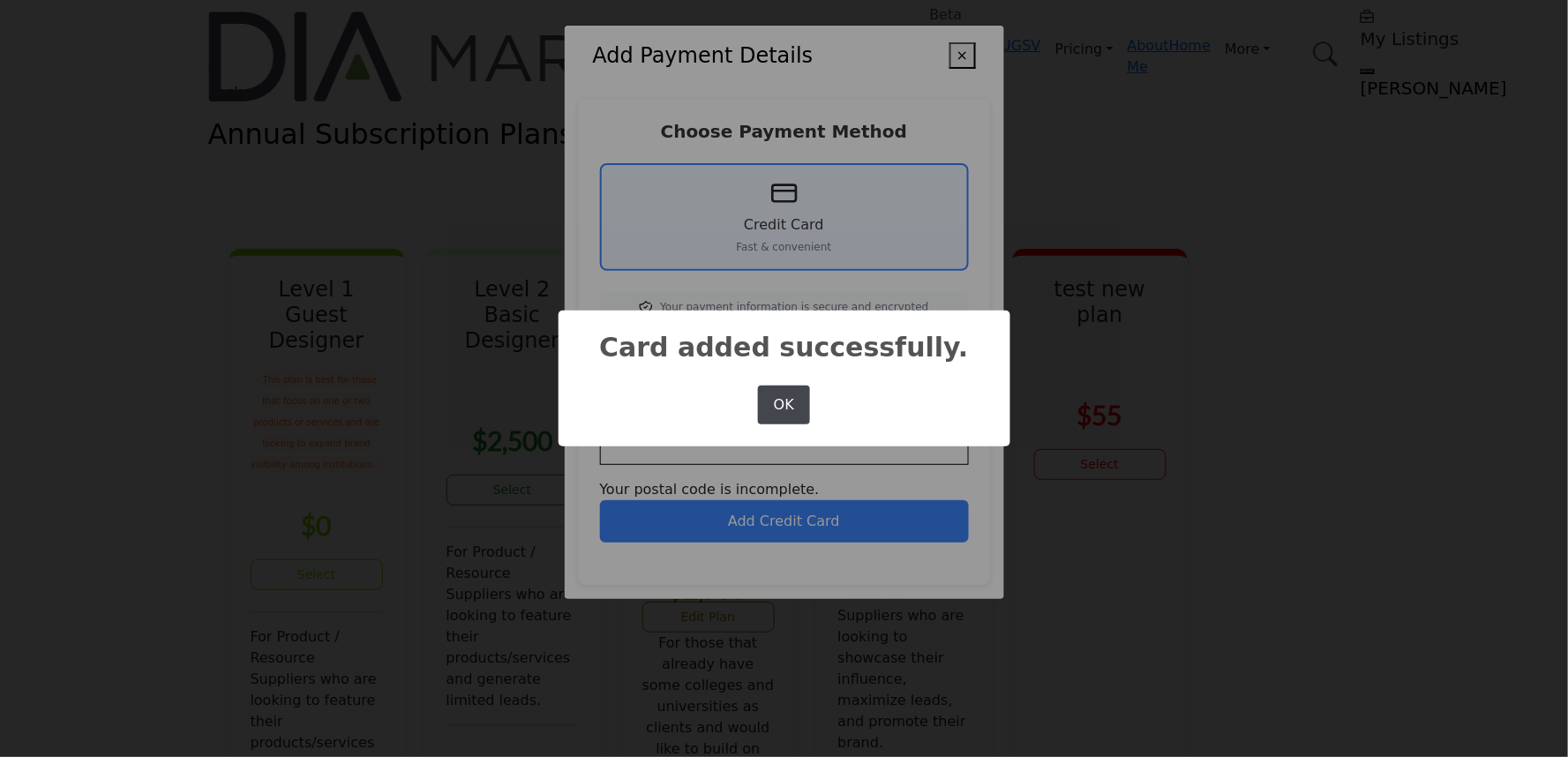
click at [781, 398] on button "OK" at bounding box center [783, 405] width 51 height 39
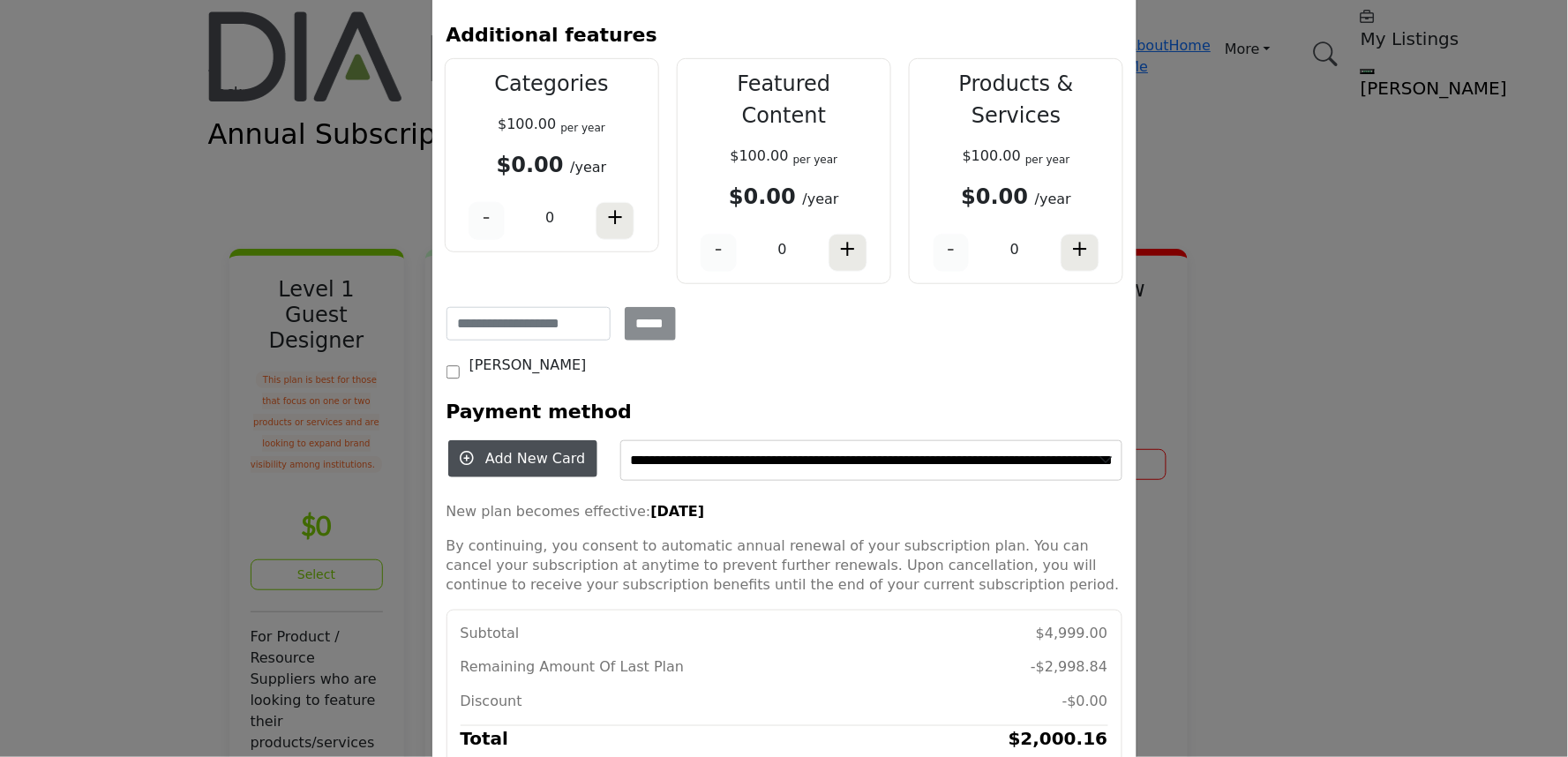
click at [776, 441] on input "**********" at bounding box center [870, 461] width 502 height 41
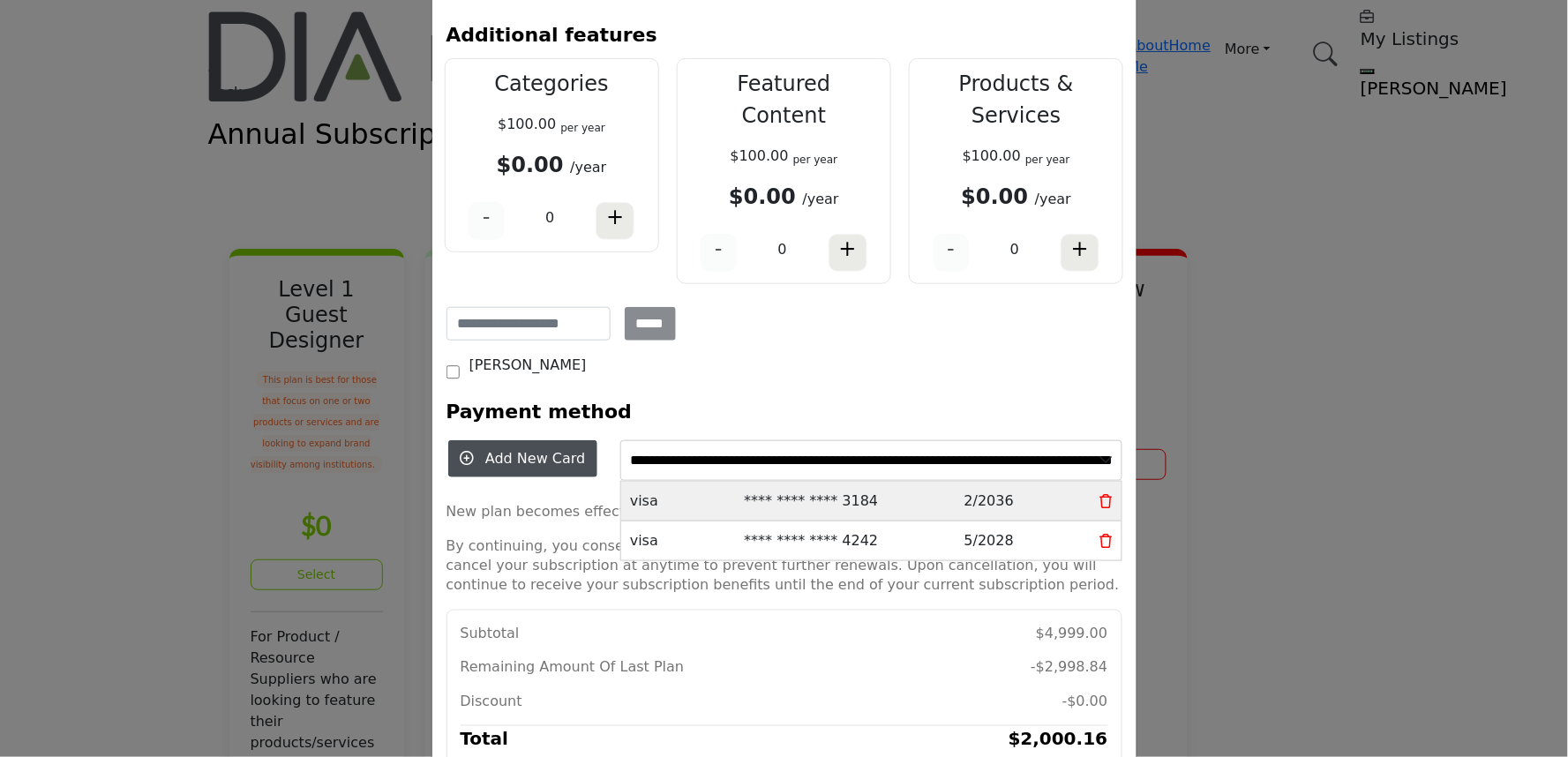
click at [795, 490] on span "**** **** **** 3184" at bounding box center [810, 501] width 134 height 21
type input "**********"
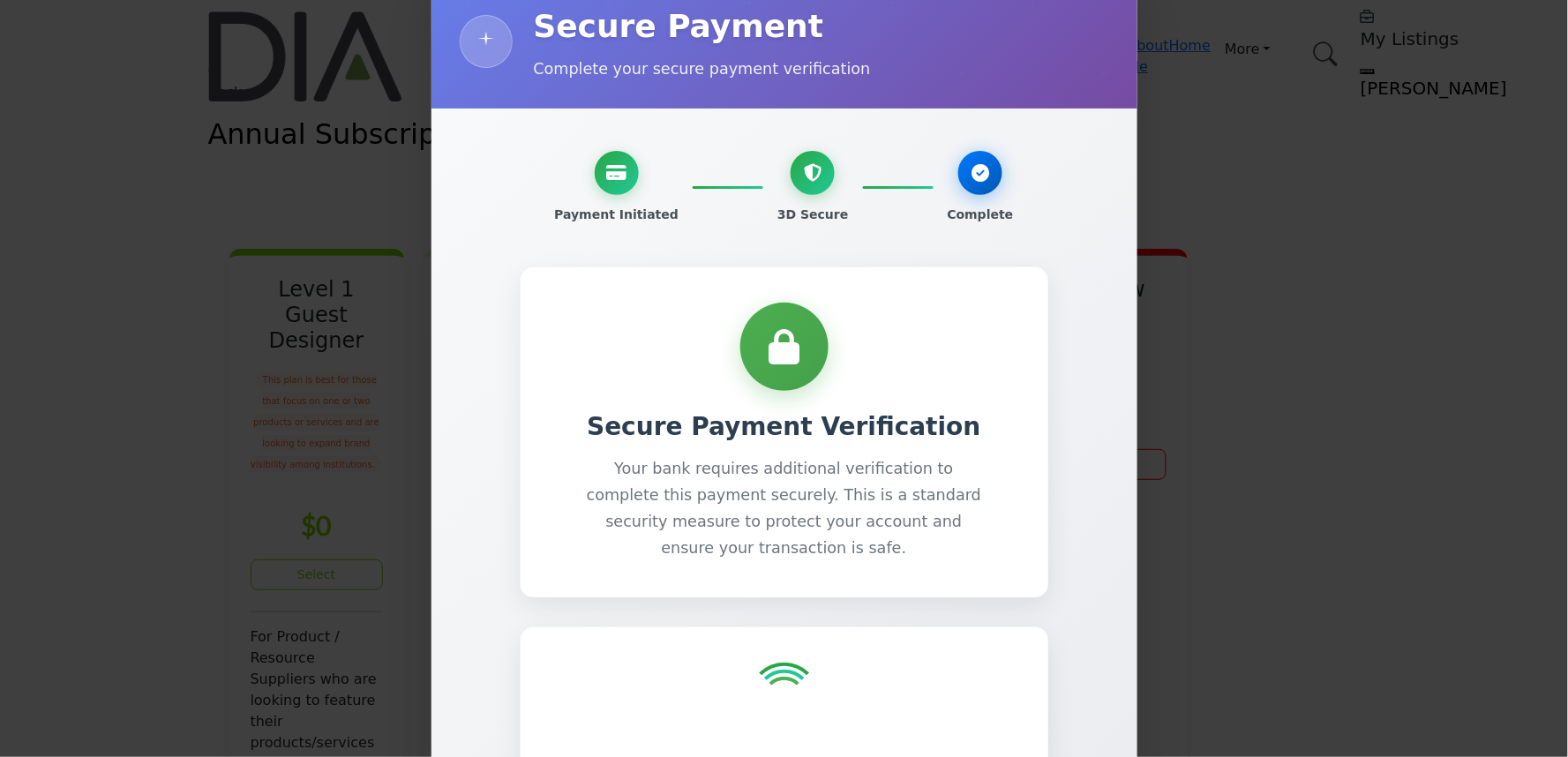
scroll to position [120, 0]
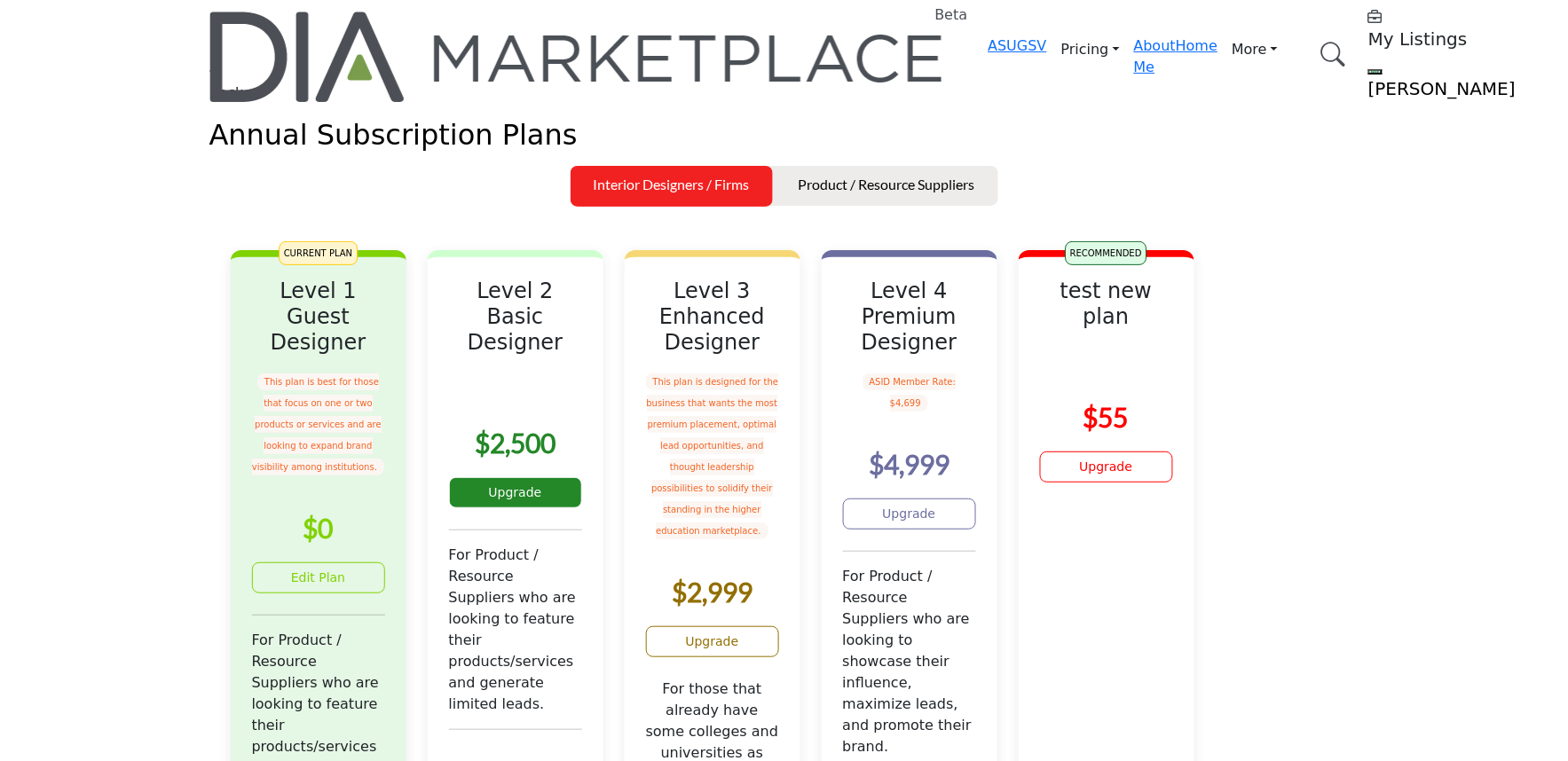
click at [583, 509] on link "Upgrade" at bounding box center [516, 492] width 133 height 31
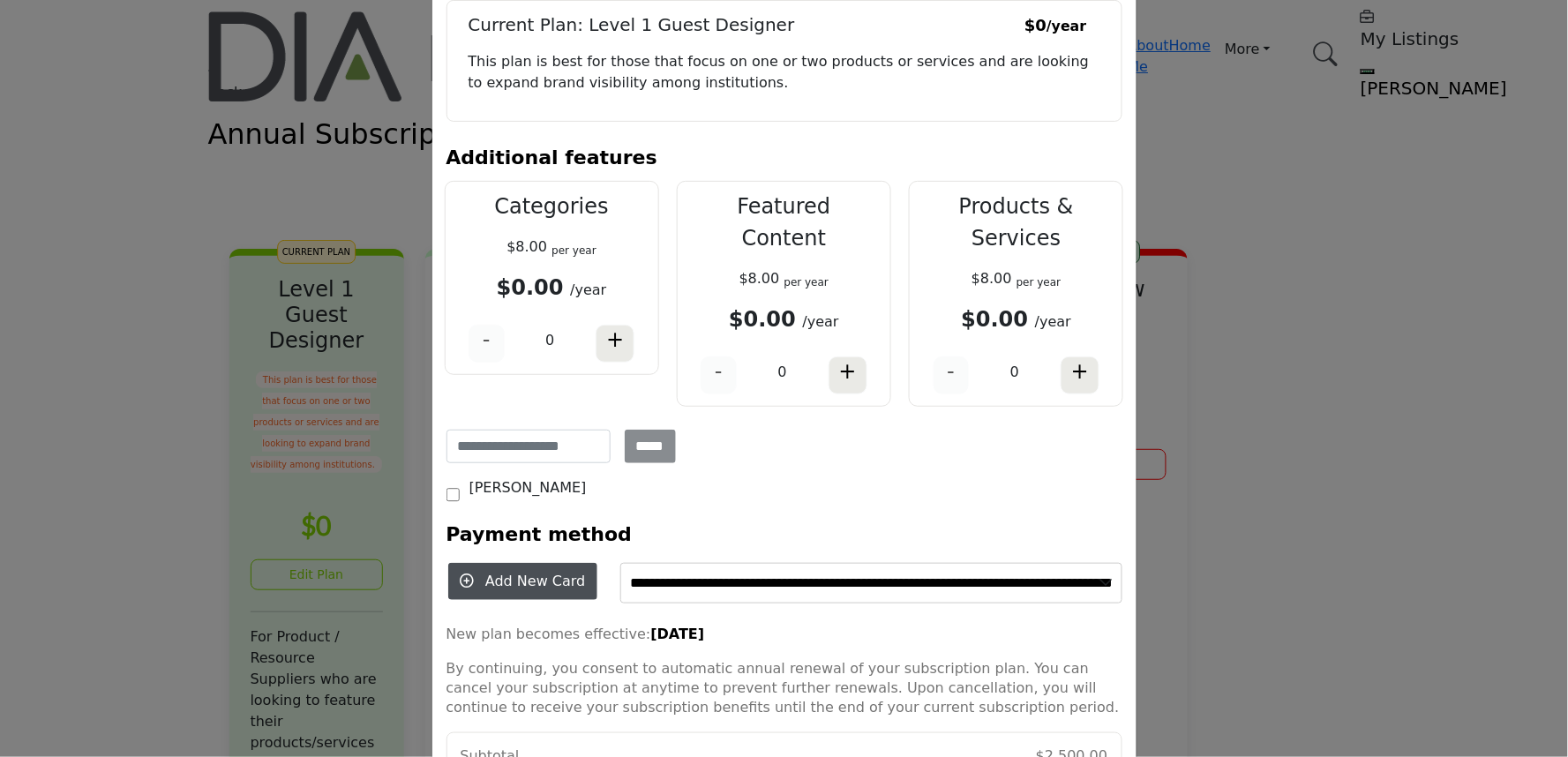
scroll to position [239, 0]
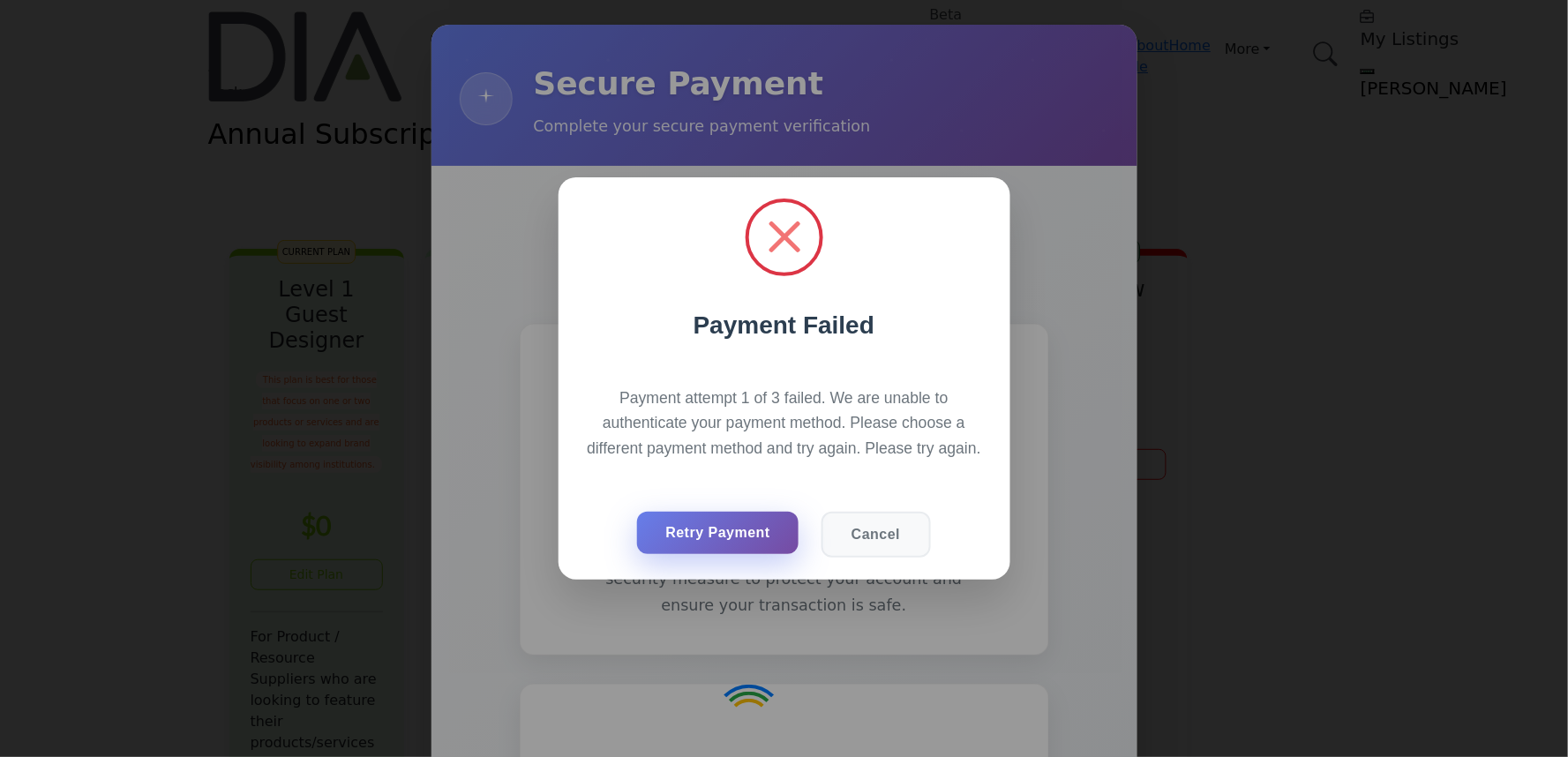
click at [722, 522] on button "Retry Payment" at bounding box center [718, 533] width 162 height 43
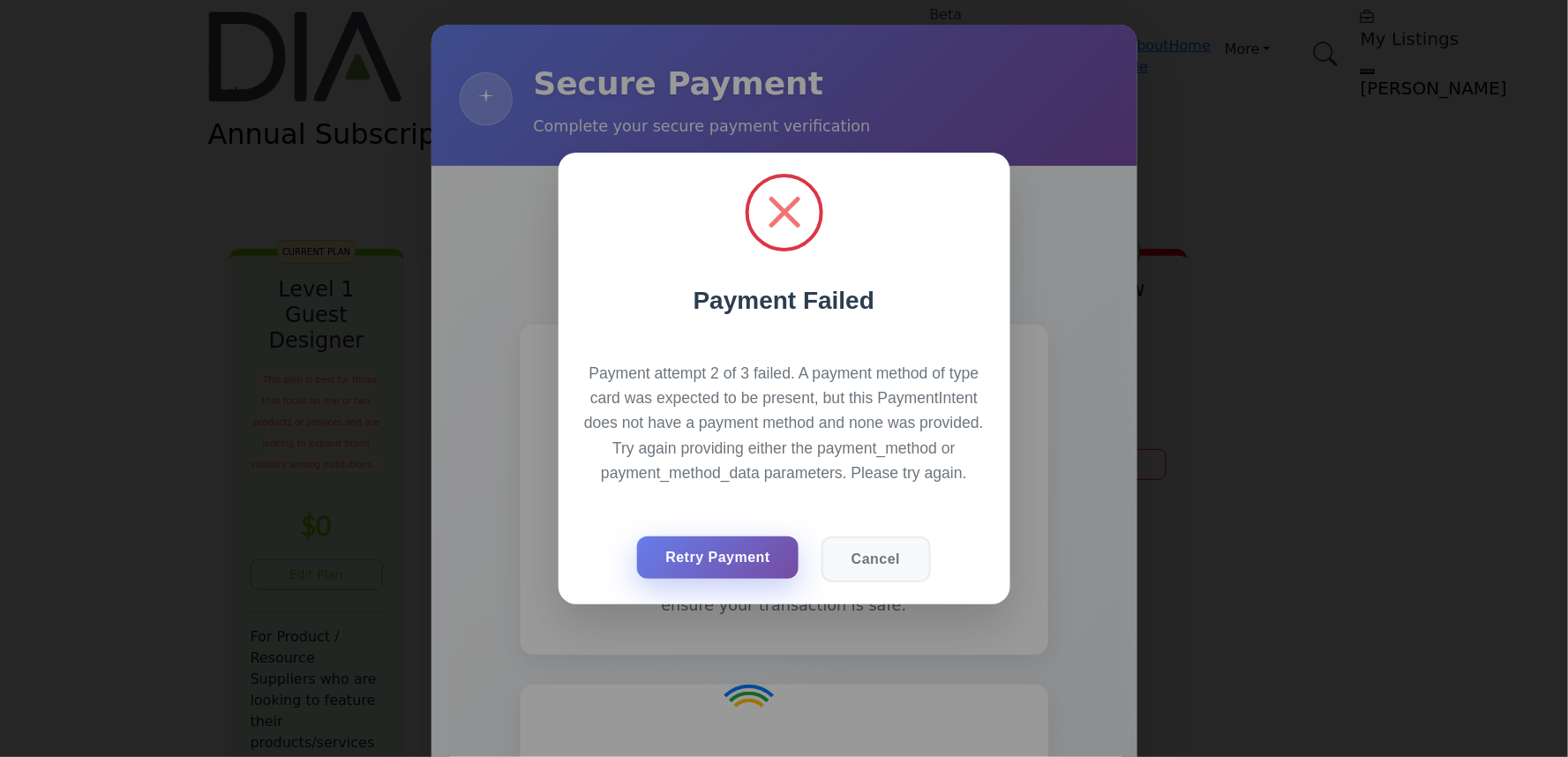
click at [726, 537] on button "Retry Payment" at bounding box center [718, 558] width 162 height 43
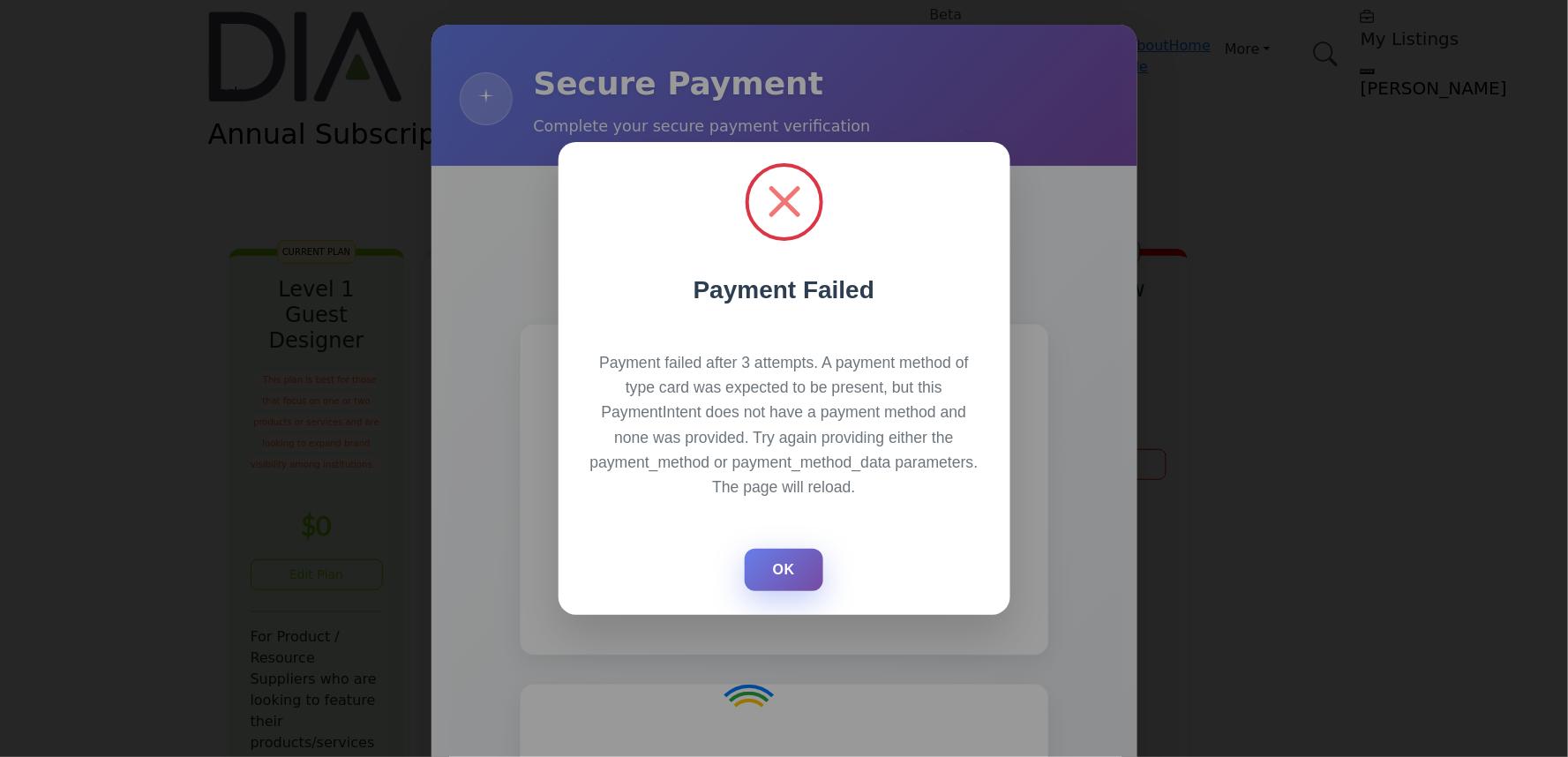
click at [808, 554] on button "OK" at bounding box center [784, 570] width 79 height 43
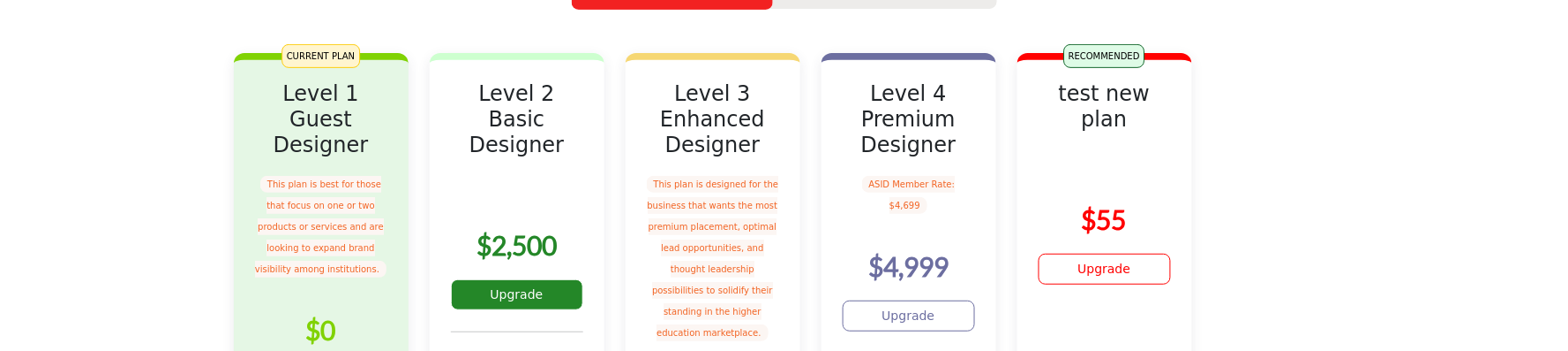
scroll to position [392, 0]
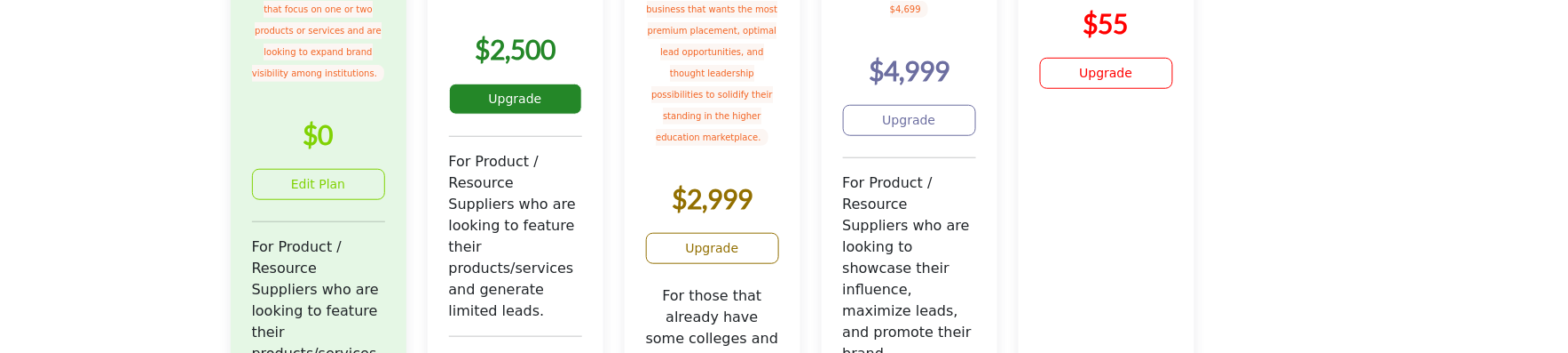
click at [583, 115] on link "Upgrade" at bounding box center [516, 99] width 133 height 31
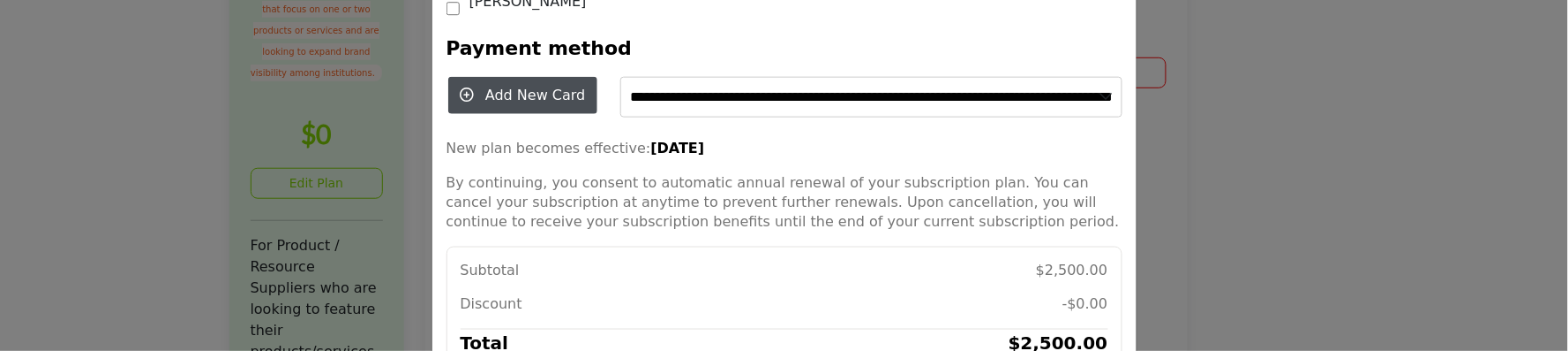
scroll to position [646, 0]
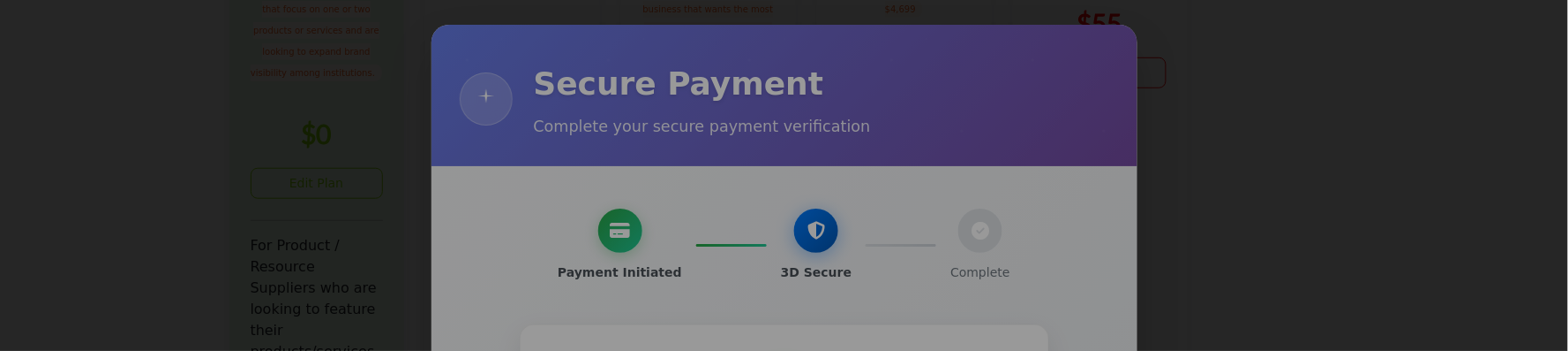
scroll to position [0, 0]
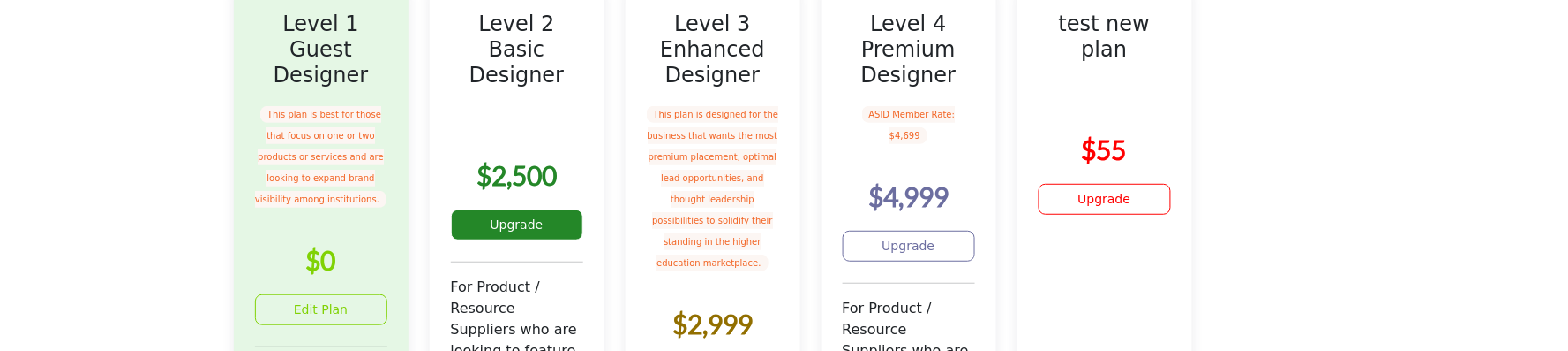
scroll to position [392, 0]
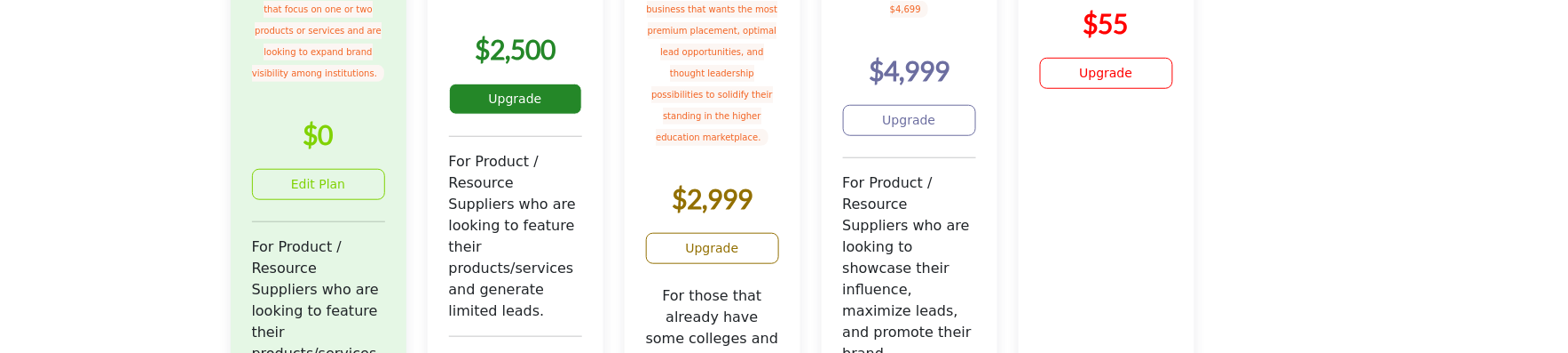
click at [583, 115] on link "Upgrade" at bounding box center [516, 99] width 133 height 31
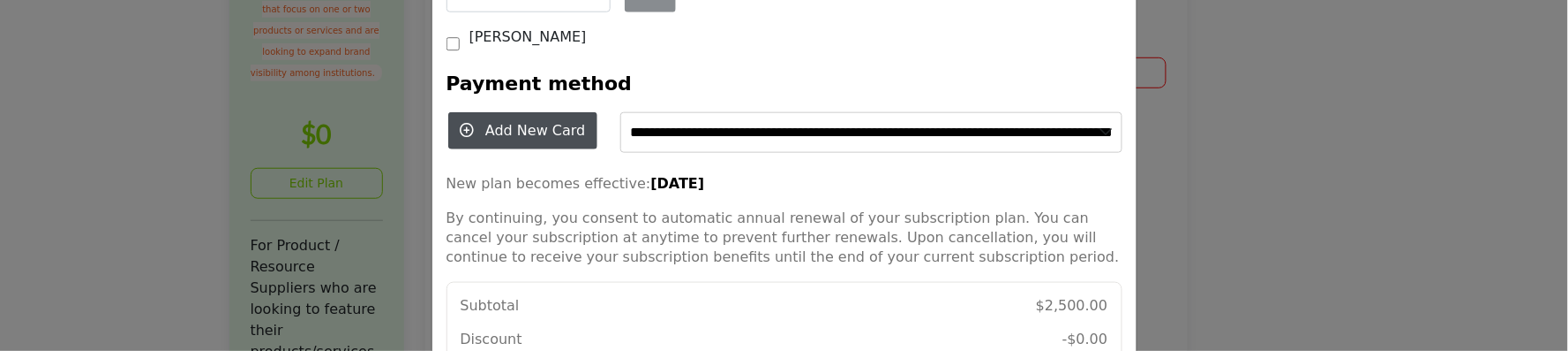
scroll to position [646, 0]
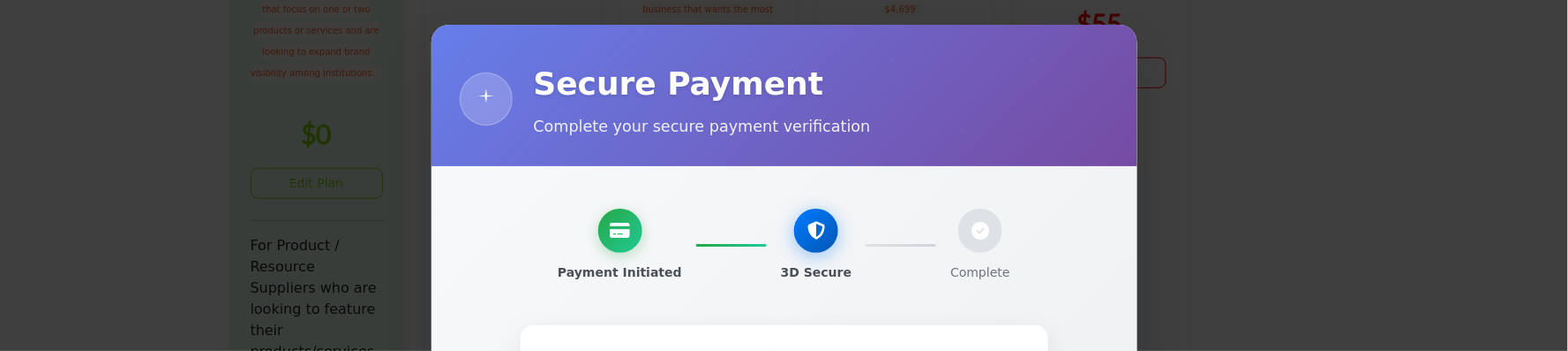
scroll to position [295, 0]
